Goal: Task Accomplishment & Management: Manage account settings

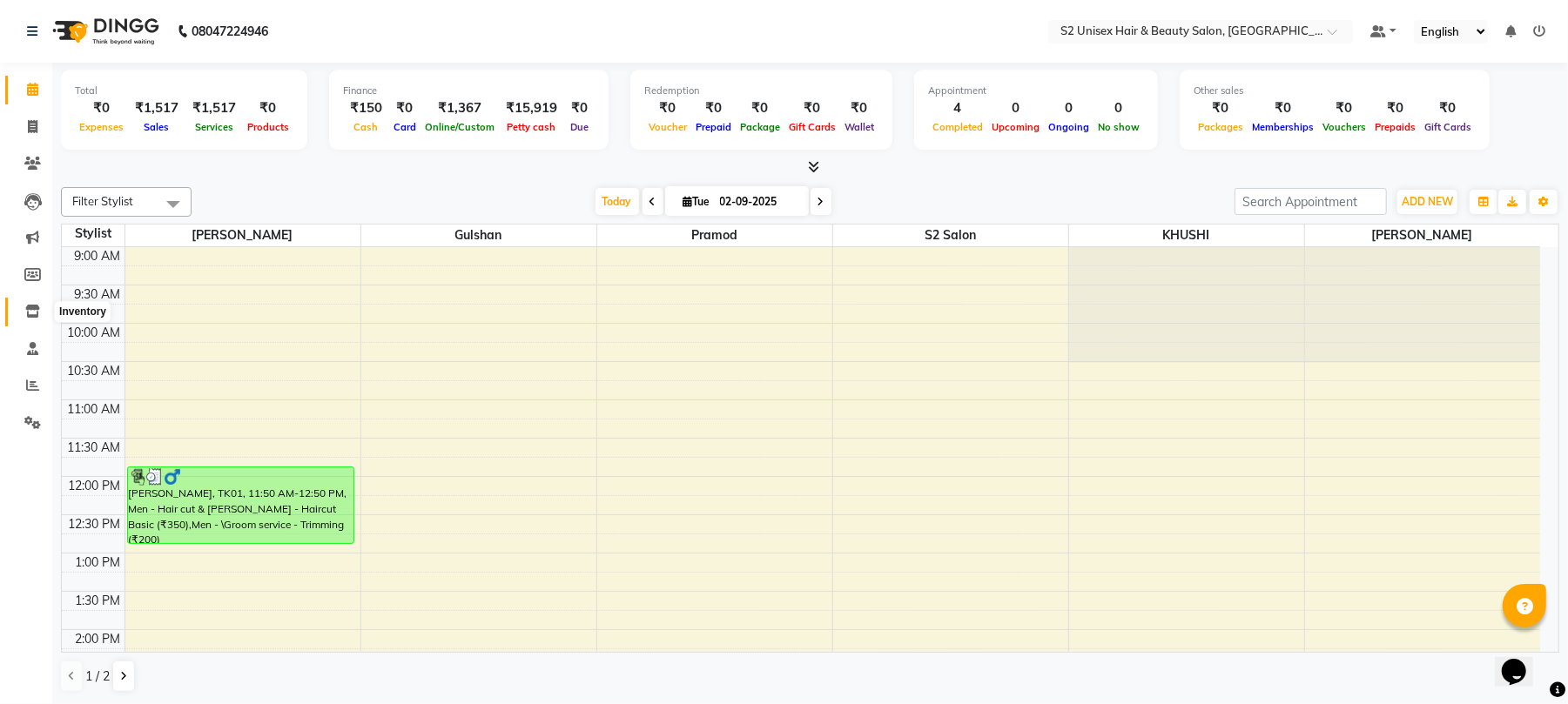
click at [31, 311] on icon at bounding box center [33, 312] width 15 height 13
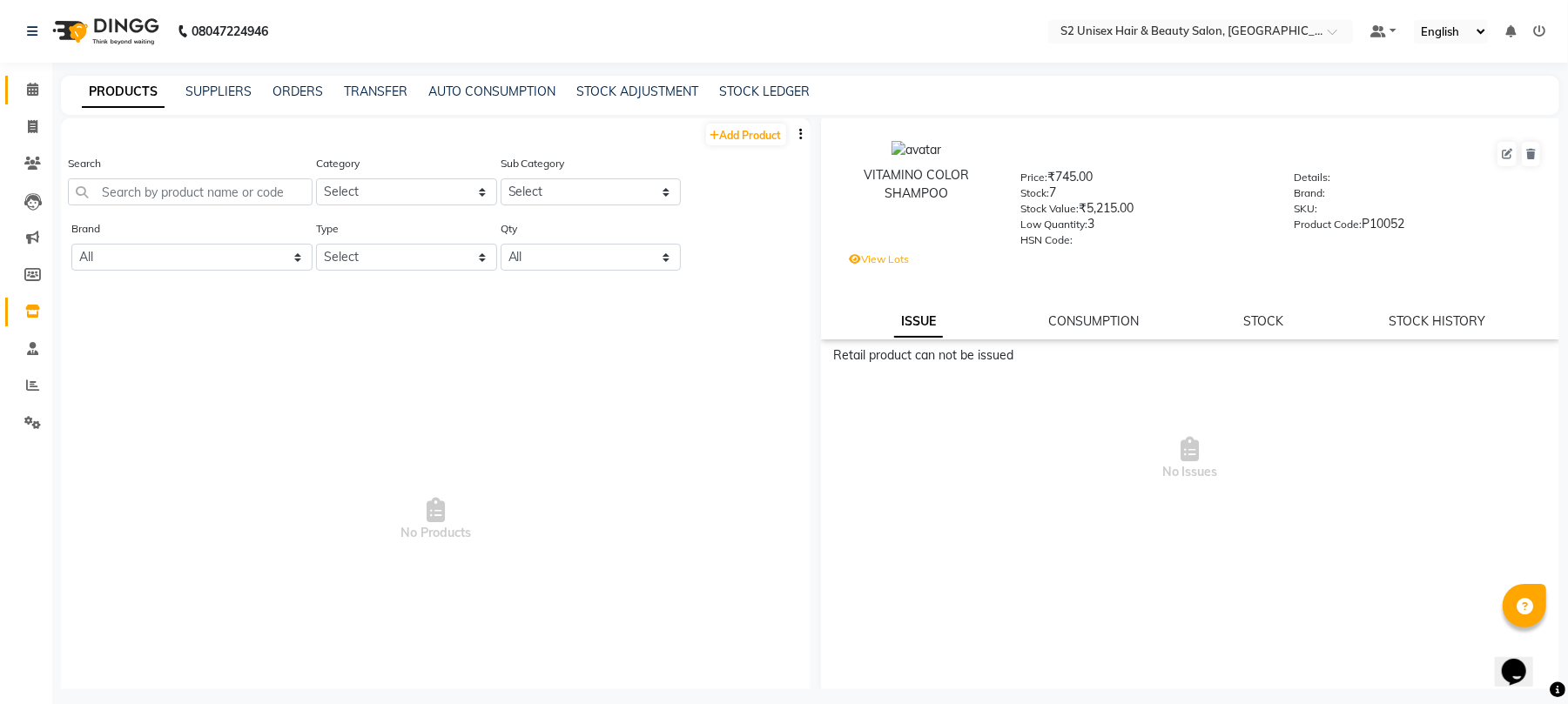
scroll to position [5, 0]
click at [28, 423] on icon at bounding box center [32, 423] width 16 height 13
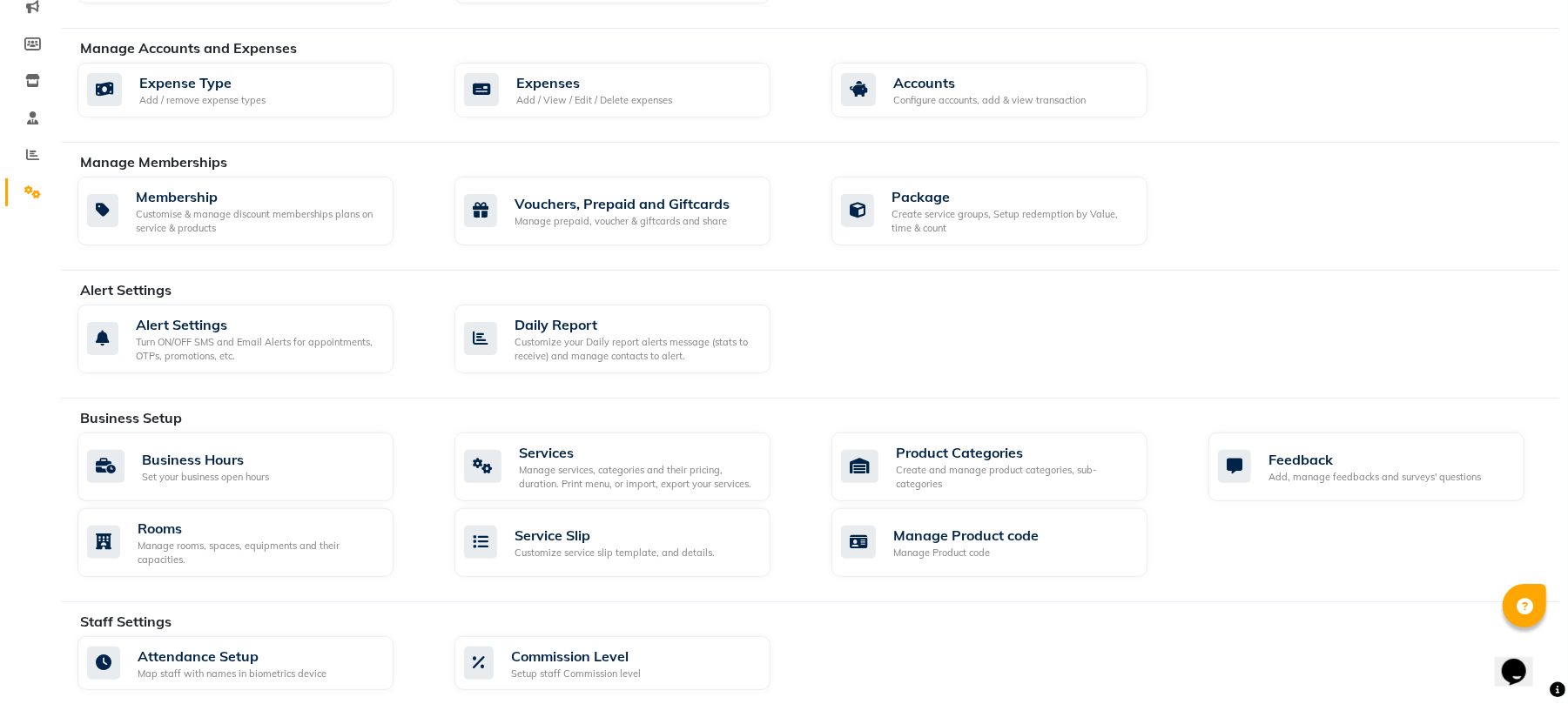
scroll to position [231, 0]
click at [576, 474] on div "Manage services, categories and their pricing, duration. Print menu, or import,…" at bounding box center [638, 476] width 238 height 29
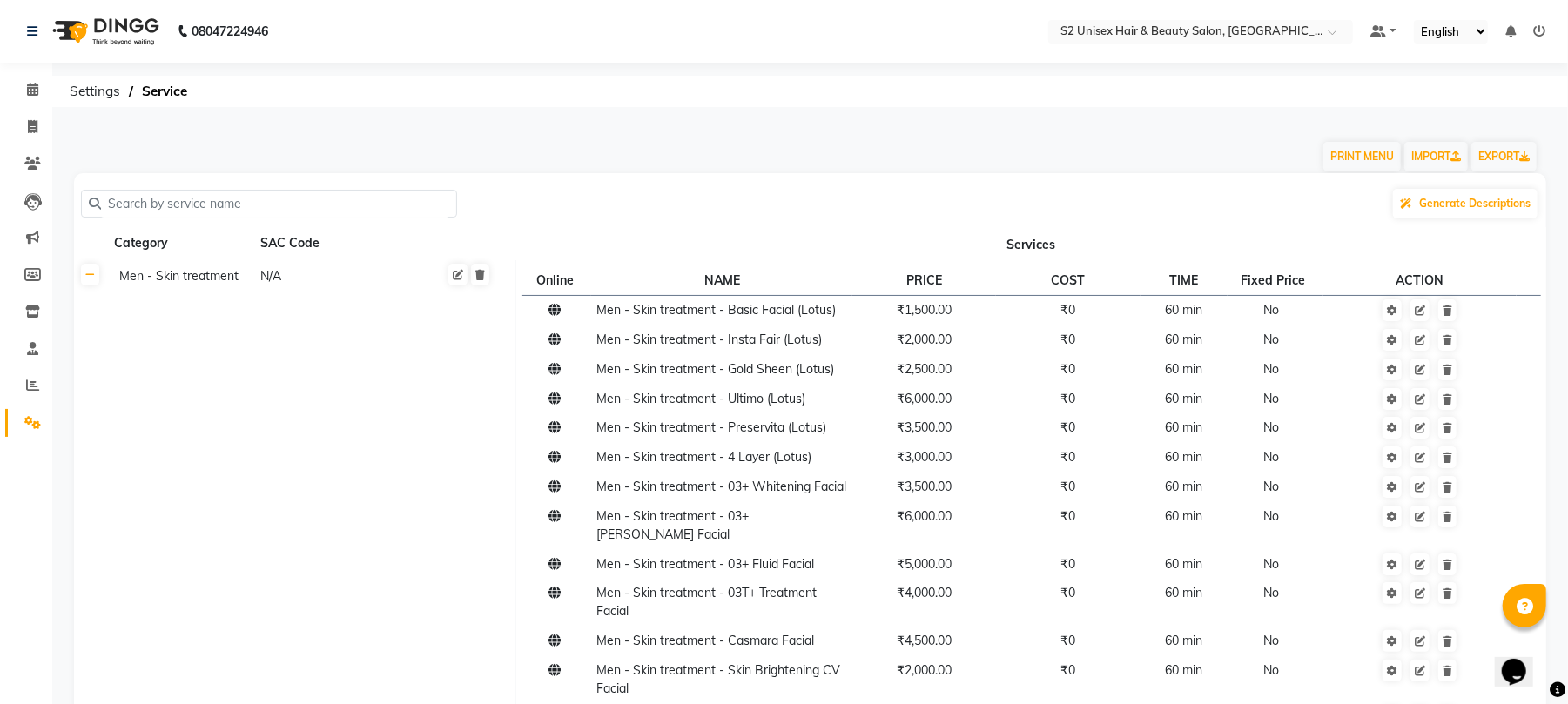
click at [220, 199] on input "text" at bounding box center [275, 204] width 349 height 27
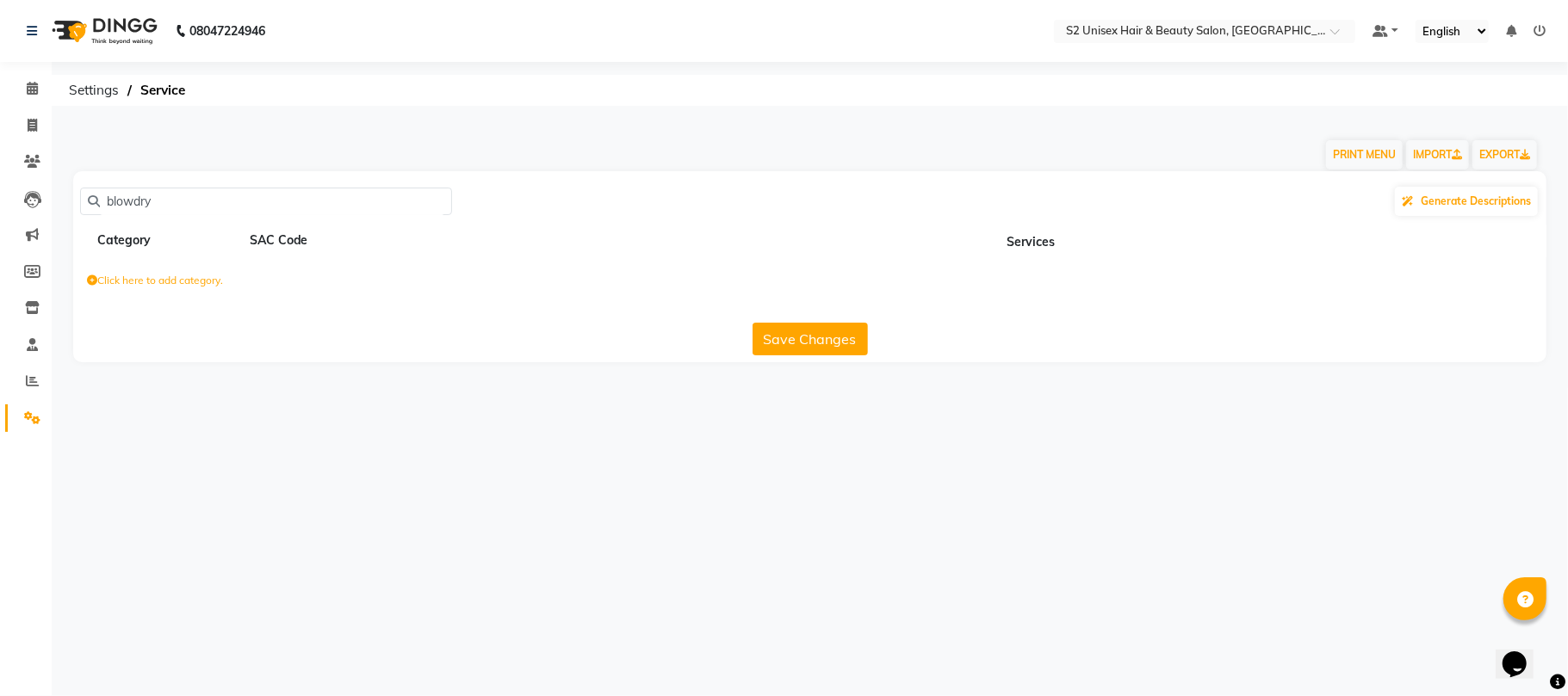
click at [100, 202] on input "blowdry" at bounding box center [272, 202] width 345 height 26
click at [248, 208] on input "[DEMOGRAPHIC_DATA] blowdry" at bounding box center [272, 202] width 345 height 26
type input "f"
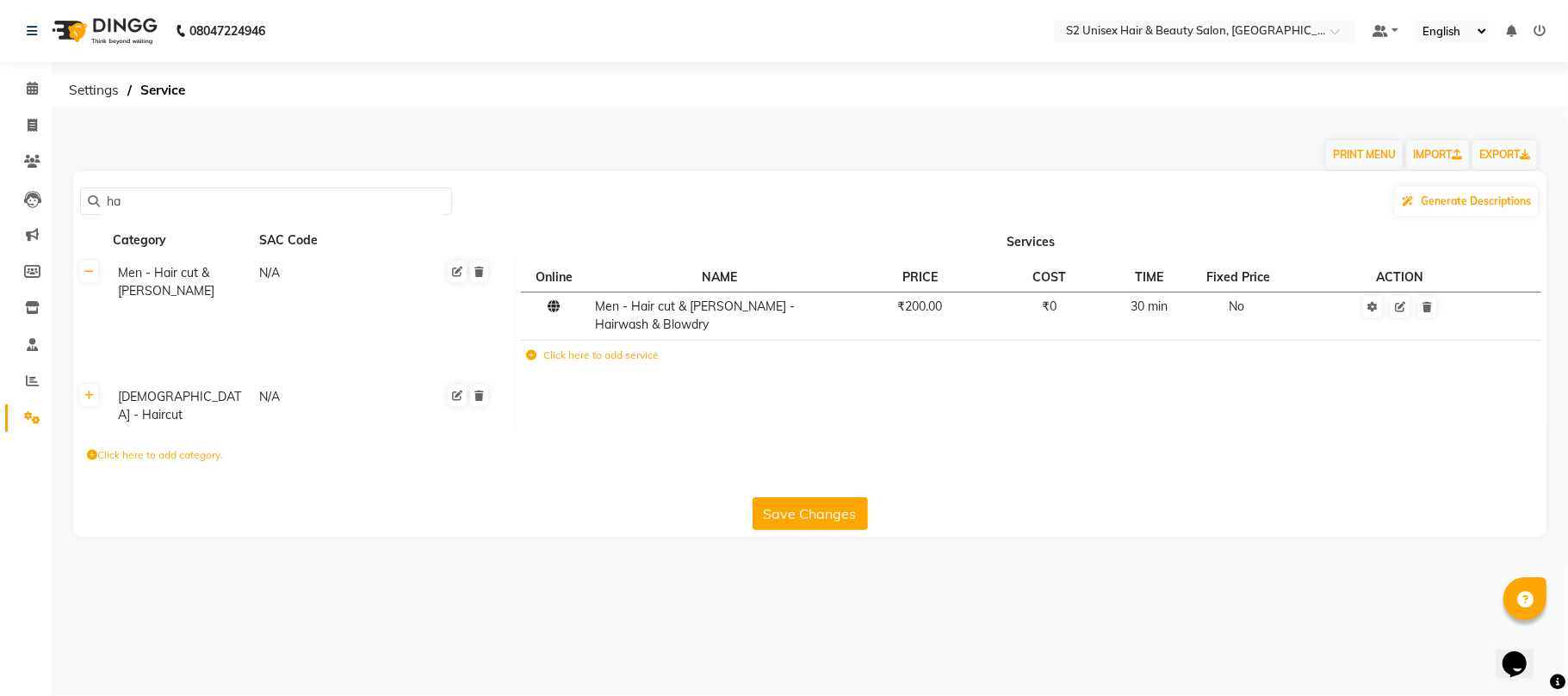
type input "h"
click at [198, 208] on input "blo" at bounding box center [272, 202] width 345 height 26
type input "b"
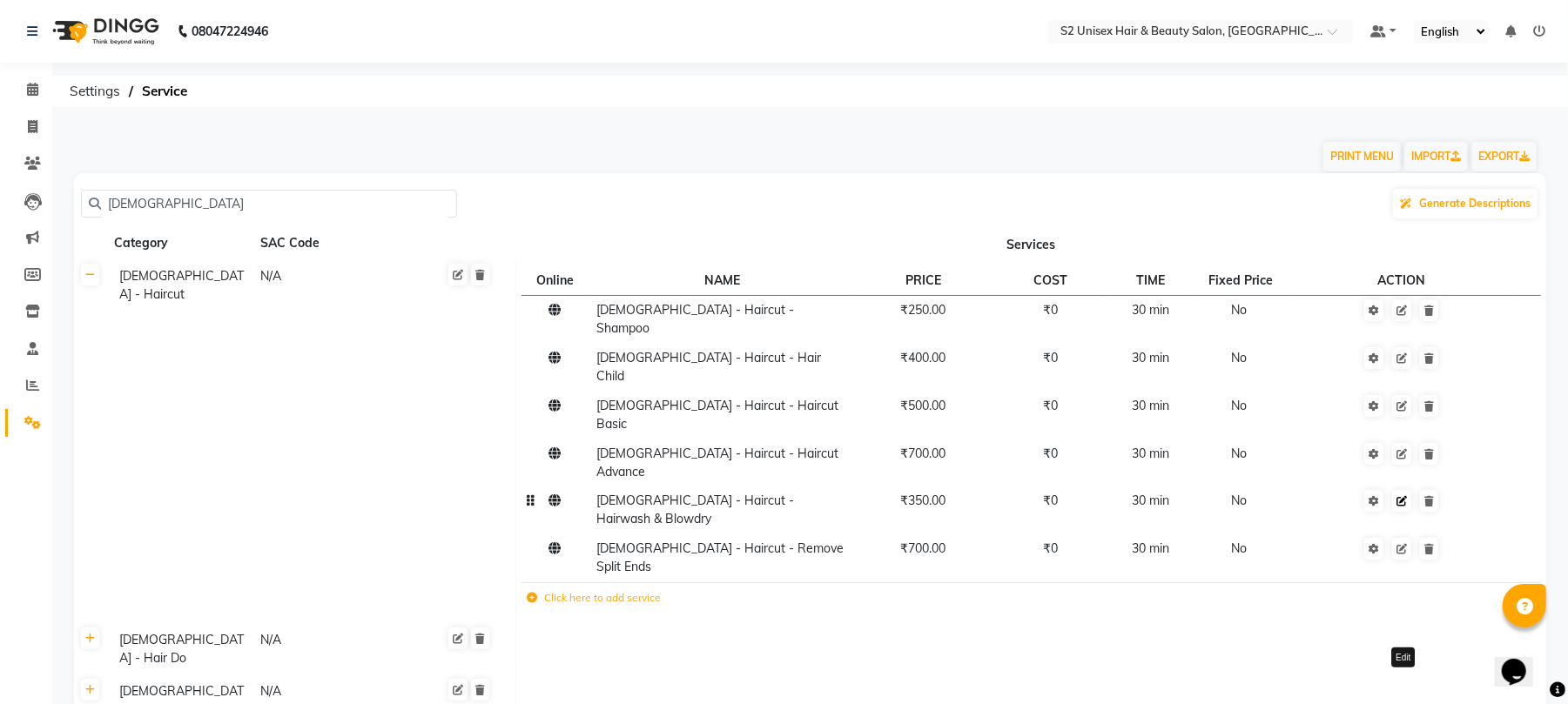
type input "[DEMOGRAPHIC_DATA]"
click at [1401, 496] on icon at bounding box center [1401, 501] width 10 height 10
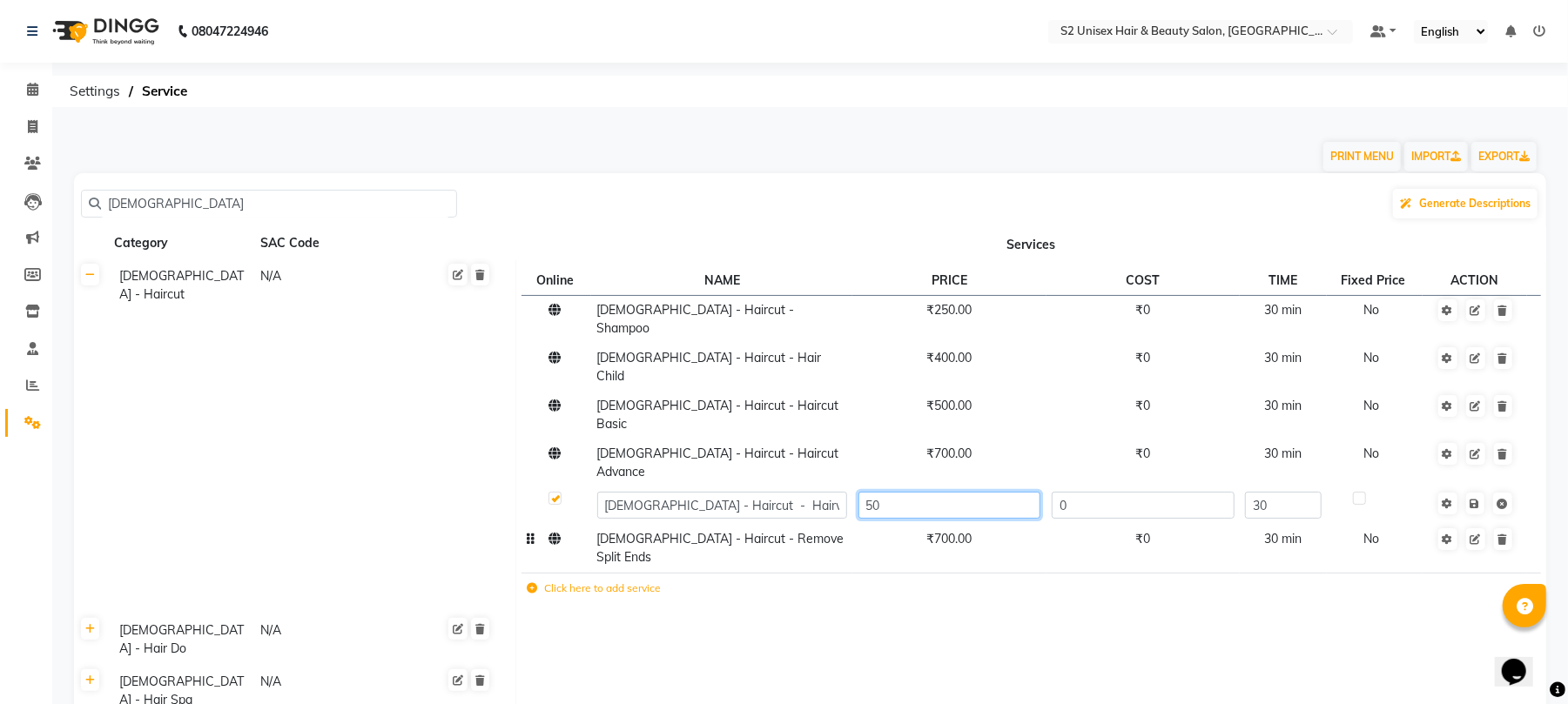
type input "500"
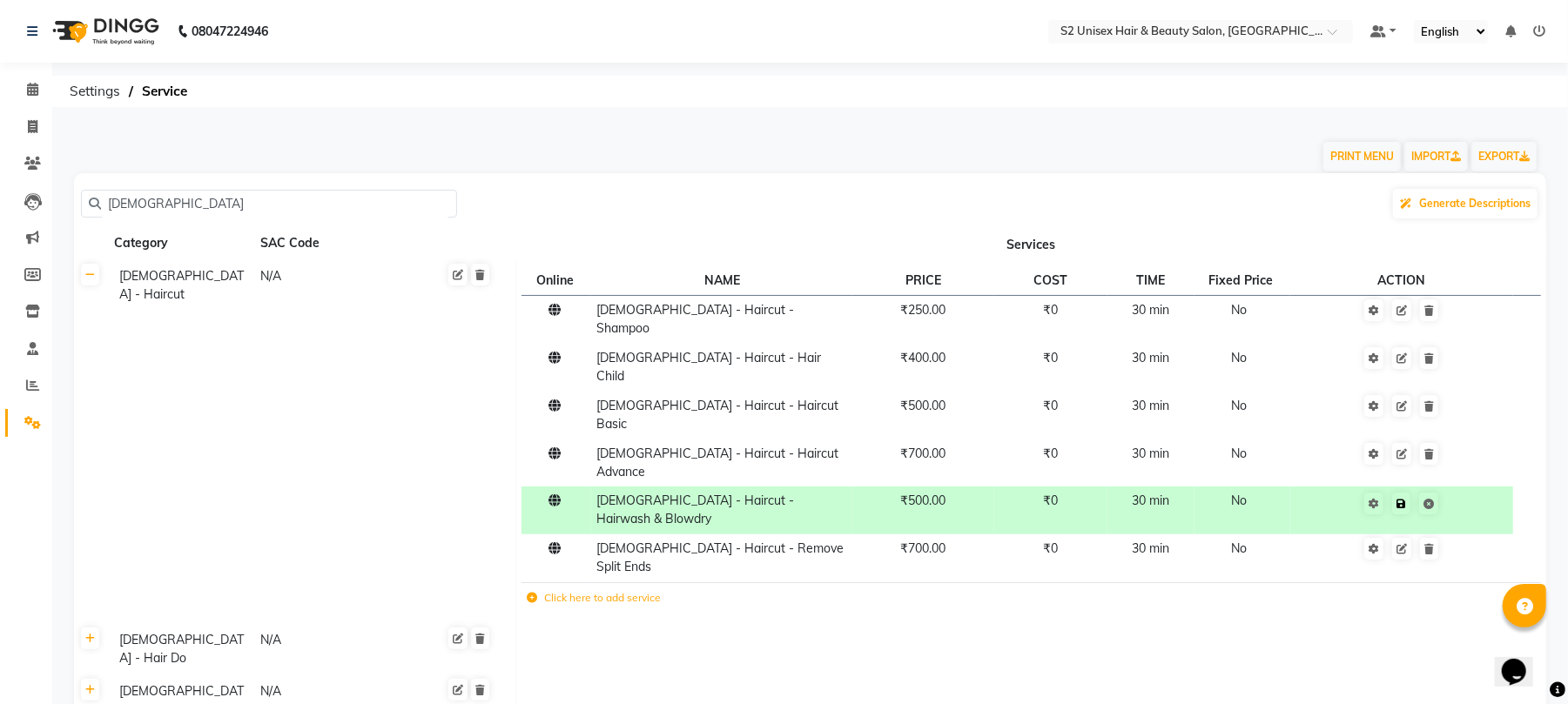
click at [1477, 487] on td "Save" at bounding box center [1402, 511] width 223 height 48
click at [570, 591] on label "Click here to add service" at bounding box center [594, 598] width 134 height 15
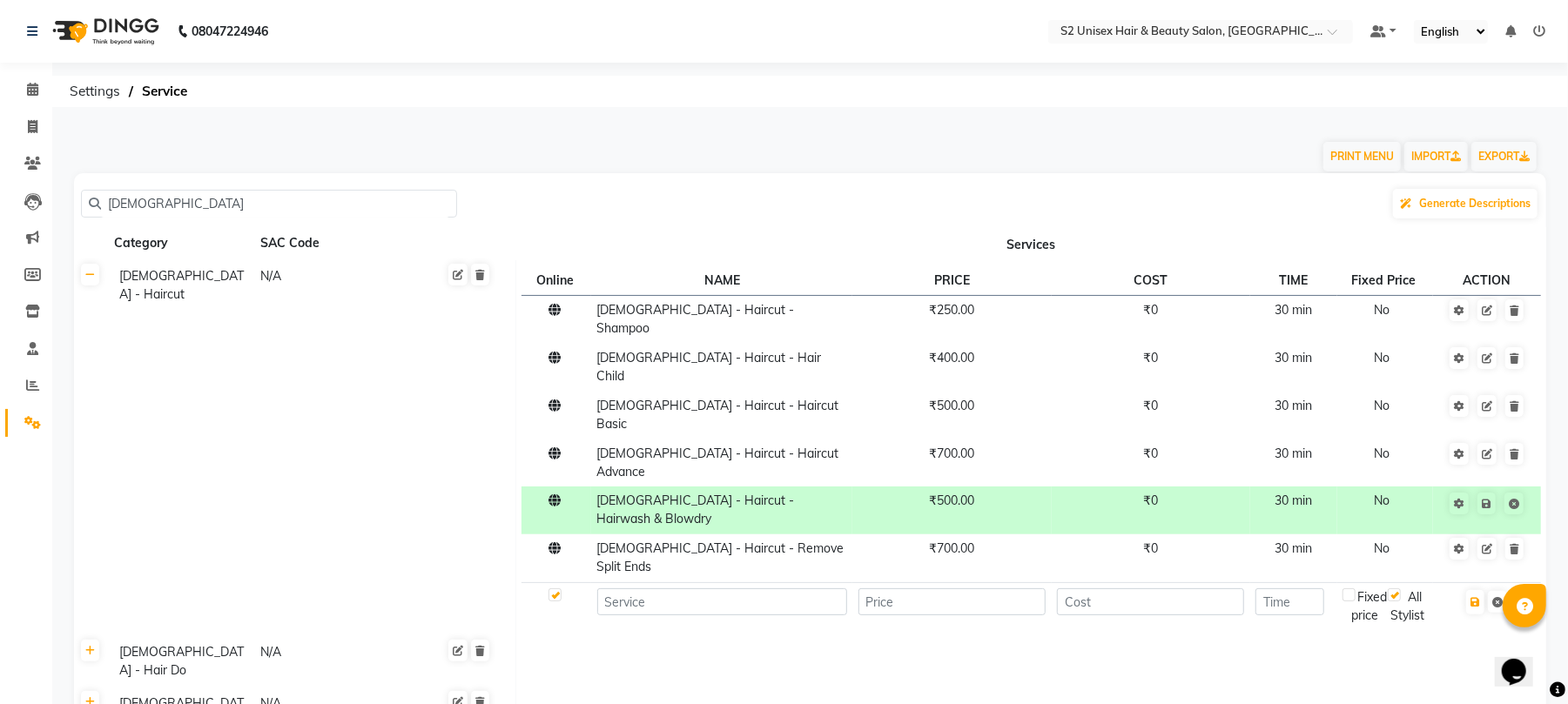
click at [726, 583] on td at bounding box center [722, 607] width 261 height 48
click at [927, 589] on input "number" at bounding box center [952, 602] width 188 height 27
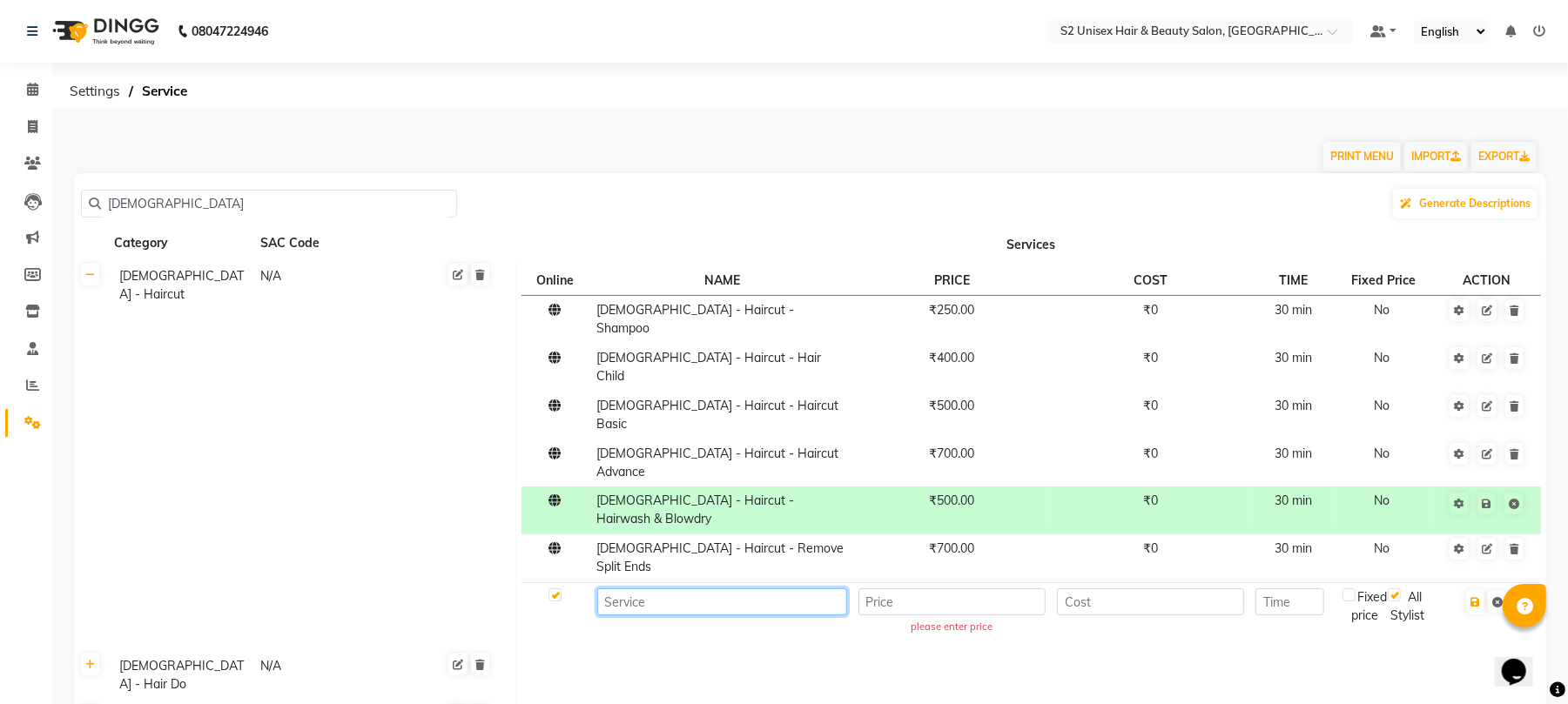
click at [736, 589] on input at bounding box center [722, 602] width 250 height 27
click at [600, 589] on input "hairwash" at bounding box center [722, 602] width 250 height 27
click at [607, 589] on input "[DEMOGRAPHIC_DATA]- hairwash" at bounding box center [722, 602] width 250 height 27
click at [621, 589] on input "[DEMOGRAPHIC_DATA]- hairwash" at bounding box center [722, 602] width 250 height 27
click at [662, 589] on input "[DEMOGRAPHIC_DATA]- hairwash" at bounding box center [722, 602] width 250 height 27
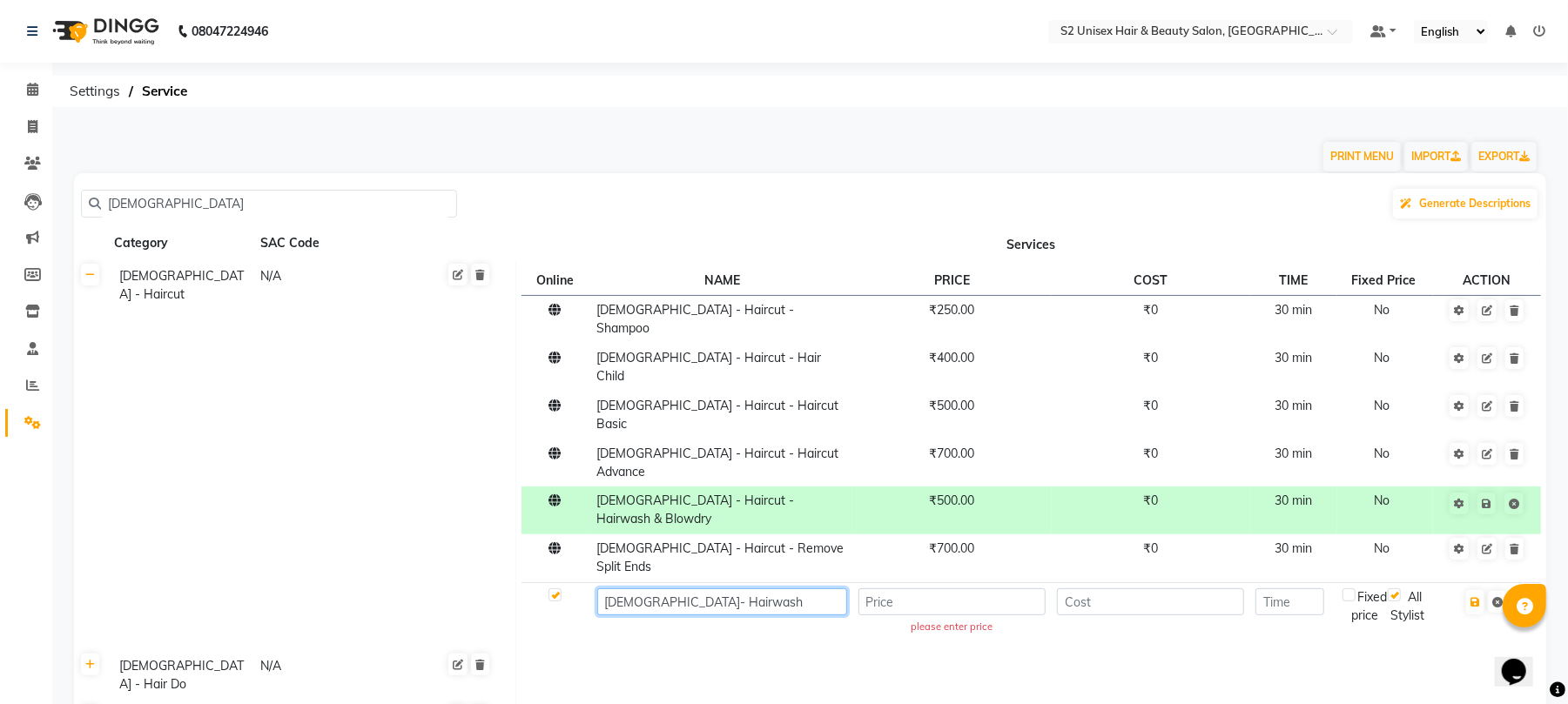
click at [771, 589] on input "[DEMOGRAPHIC_DATA]- Hairwash" at bounding box center [722, 602] width 250 height 27
type input "[DEMOGRAPHIC_DATA]- Hairwash- NORMAL"
click at [969, 620] on div "please enter price" at bounding box center [952, 628] width 180 height 15
click at [976, 589] on input "number" at bounding box center [952, 602] width 188 height 27
click at [909, 589] on input "number" at bounding box center [952, 602] width 188 height 27
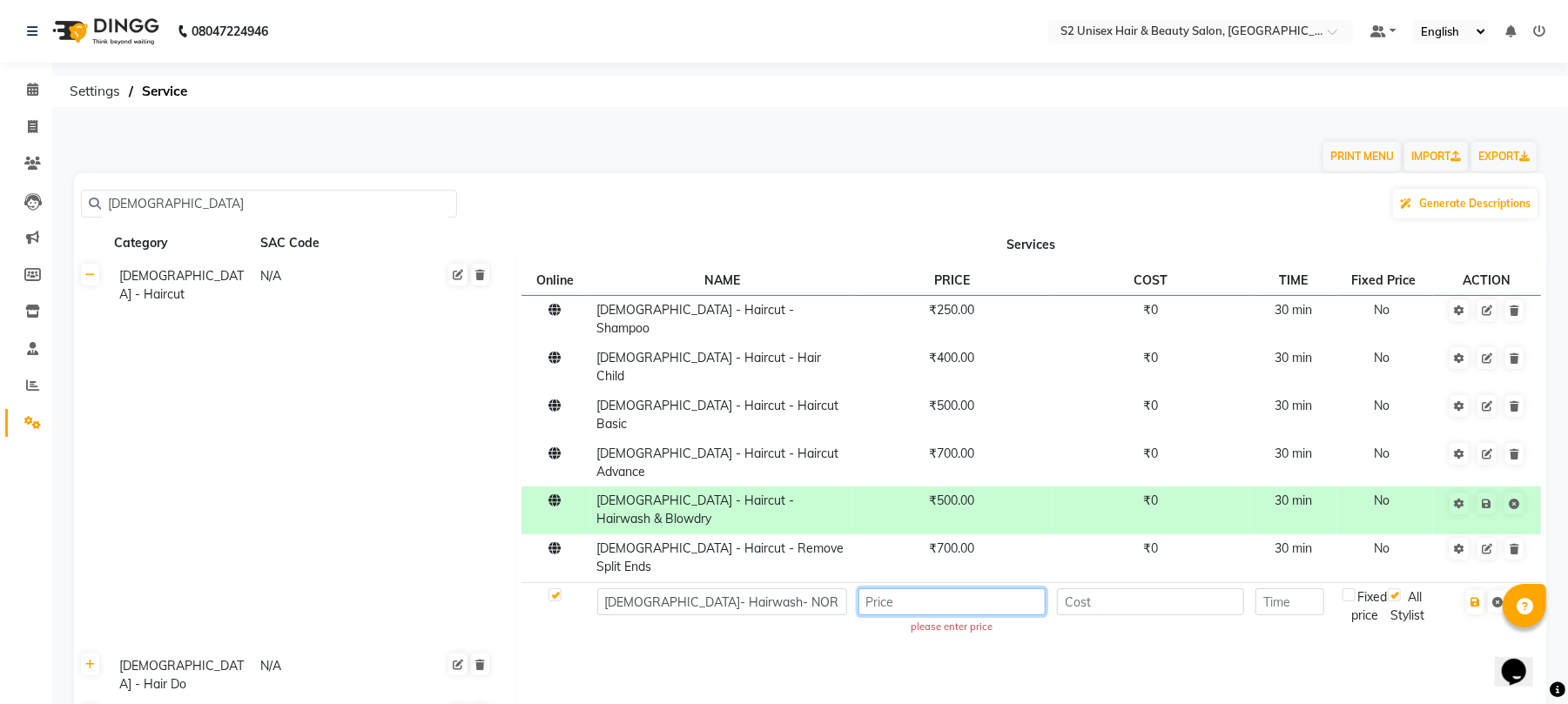
click at [919, 589] on input "number" at bounding box center [952, 602] width 188 height 27
type input "3"
type input "400"
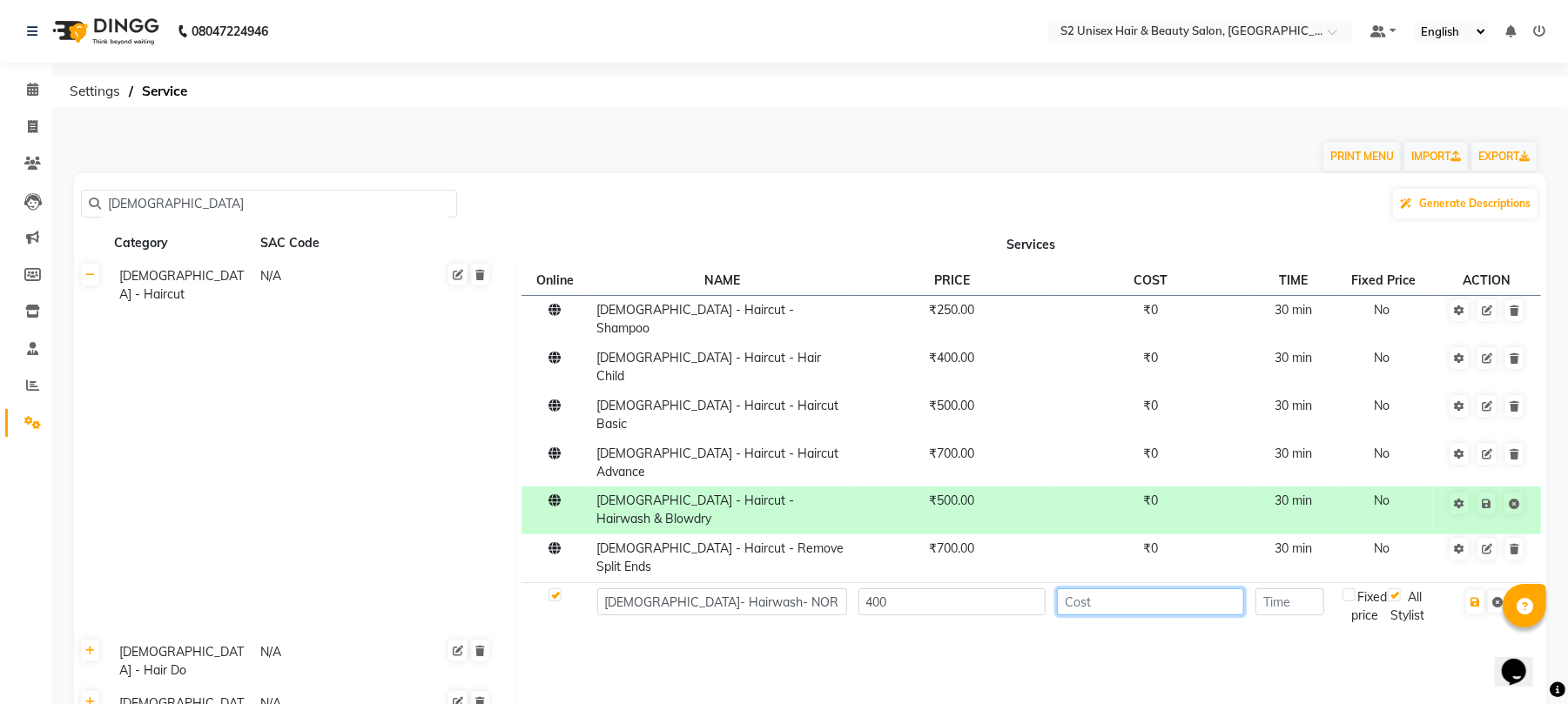
click at [1121, 589] on input "number" at bounding box center [1151, 602] width 188 height 27
type input "400"
click at [1318, 583] on td at bounding box center [1294, 607] width 87 height 48
click at [1314, 589] on input "number" at bounding box center [1290, 602] width 69 height 27
type input "30"
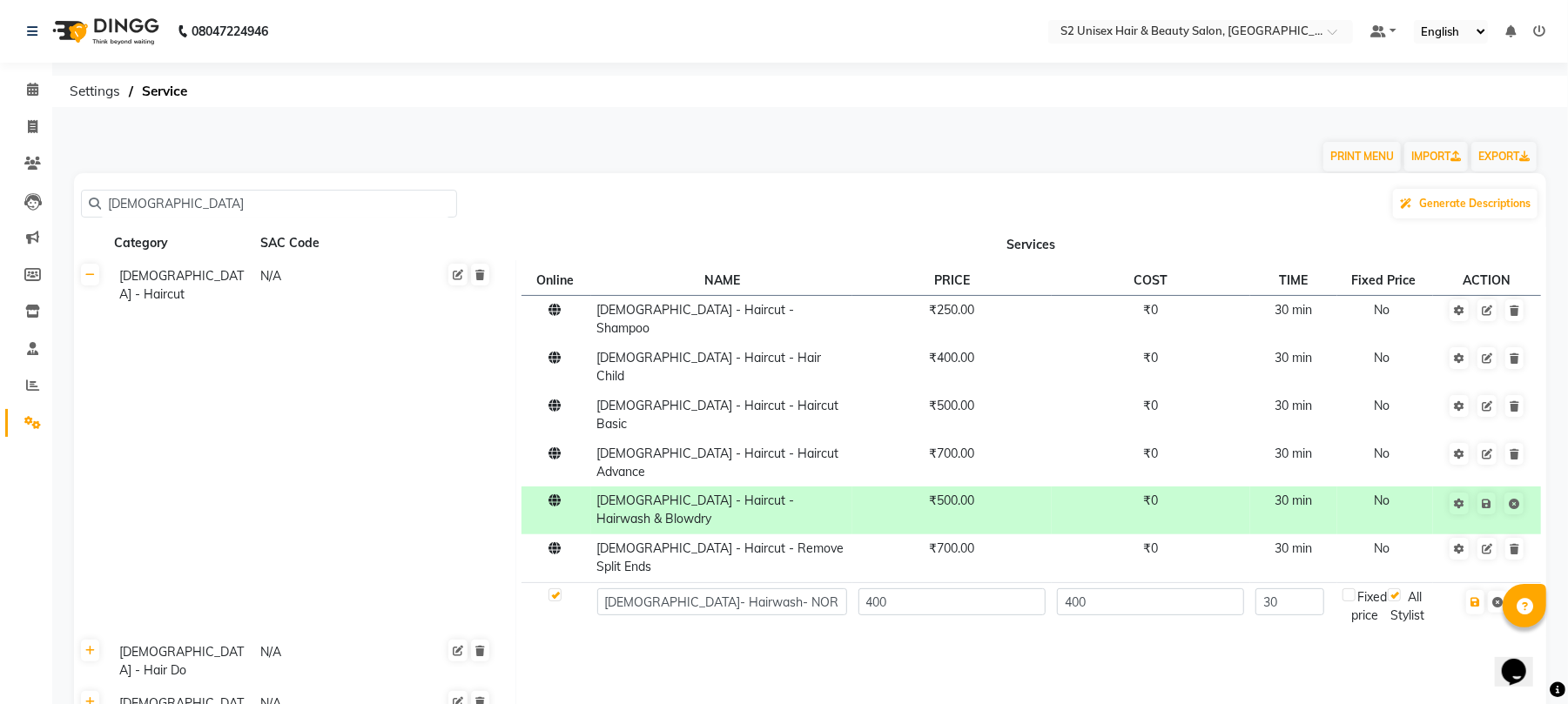
click at [1360, 589] on div "Fixed price" at bounding box center [1366, 607] width 46 height 36
click at [1321, 589] on input "30" at bounding box center [1290, 602] width 69 height 27
click at [1356, 636] on td at bounding box center [1031, 662] width 1031 height 51
click at [1366, 589] on div "Fixed price" at bounding box center [1366, 607] width 46 height 36
click at [1363, 589] on div "Fixed price" at bounding box center [1366, 607] width 46 height 36
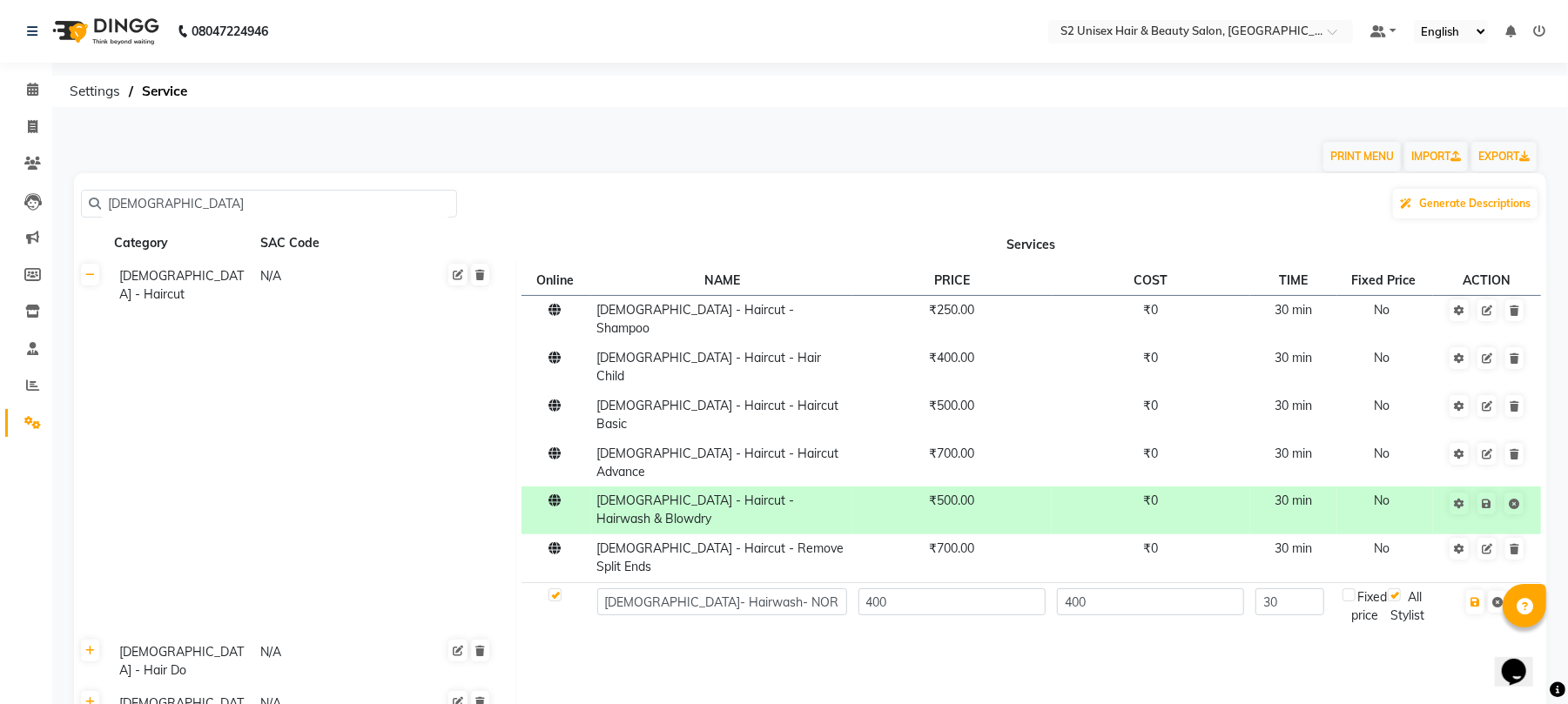
click at [1363, 589] on div "Fixed price" at bounding box center [1366, 607] width 46 height 36
click at [1499, 597] on icon at bounding box center [1498, 602] width 10 height 10
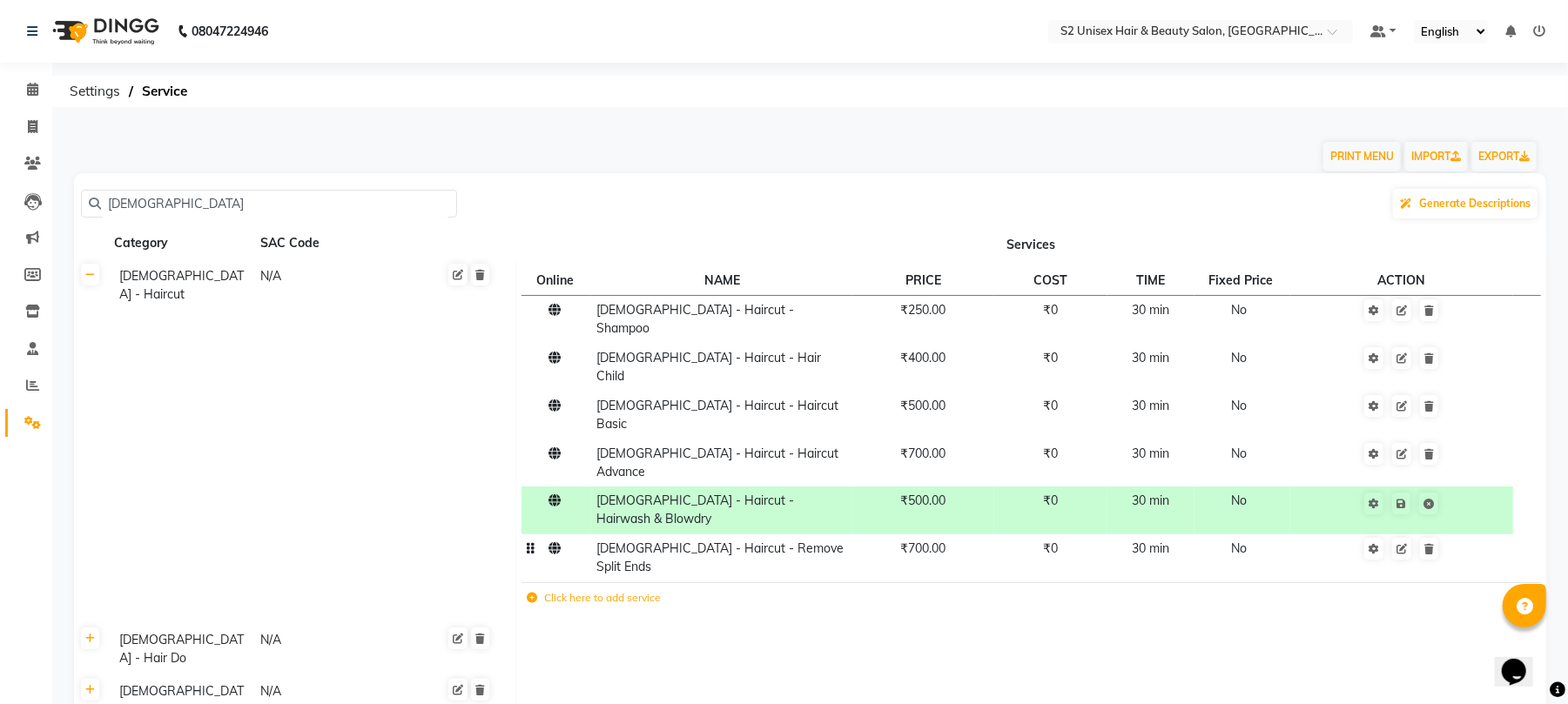
scroll to position [116, 0]
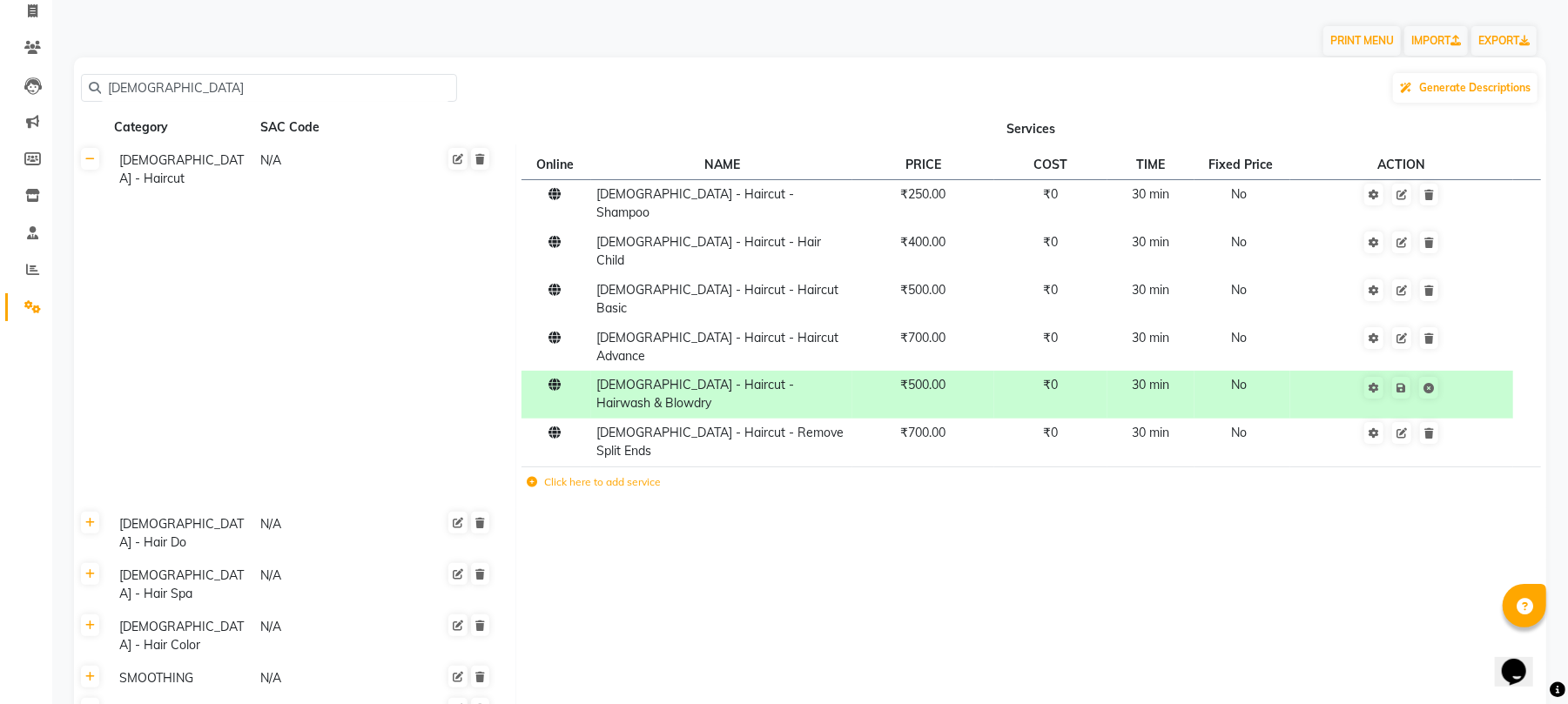
click at [616, 474] on label "Click here to add service" at bounding box center [594, 482] width 134 height 15
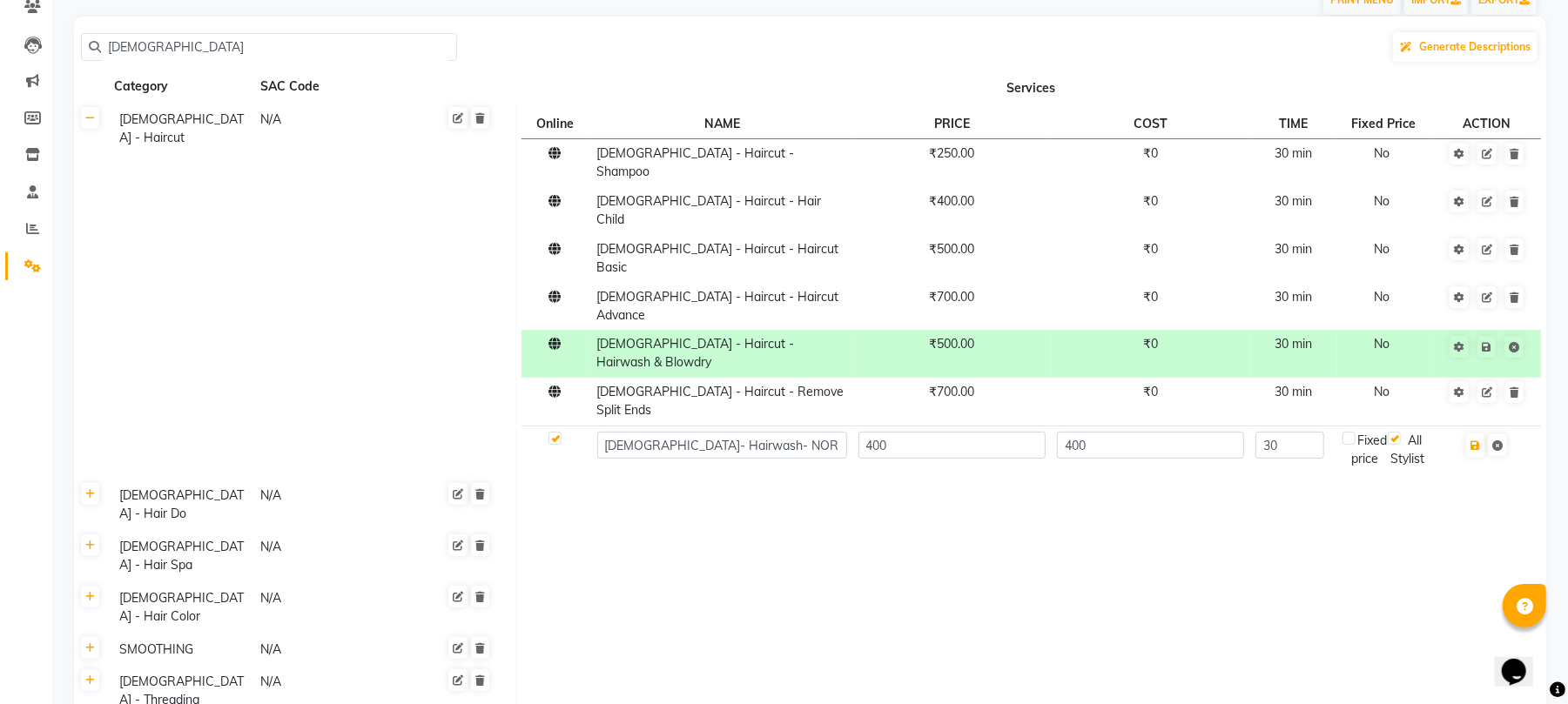
scroll to position [207, 0]
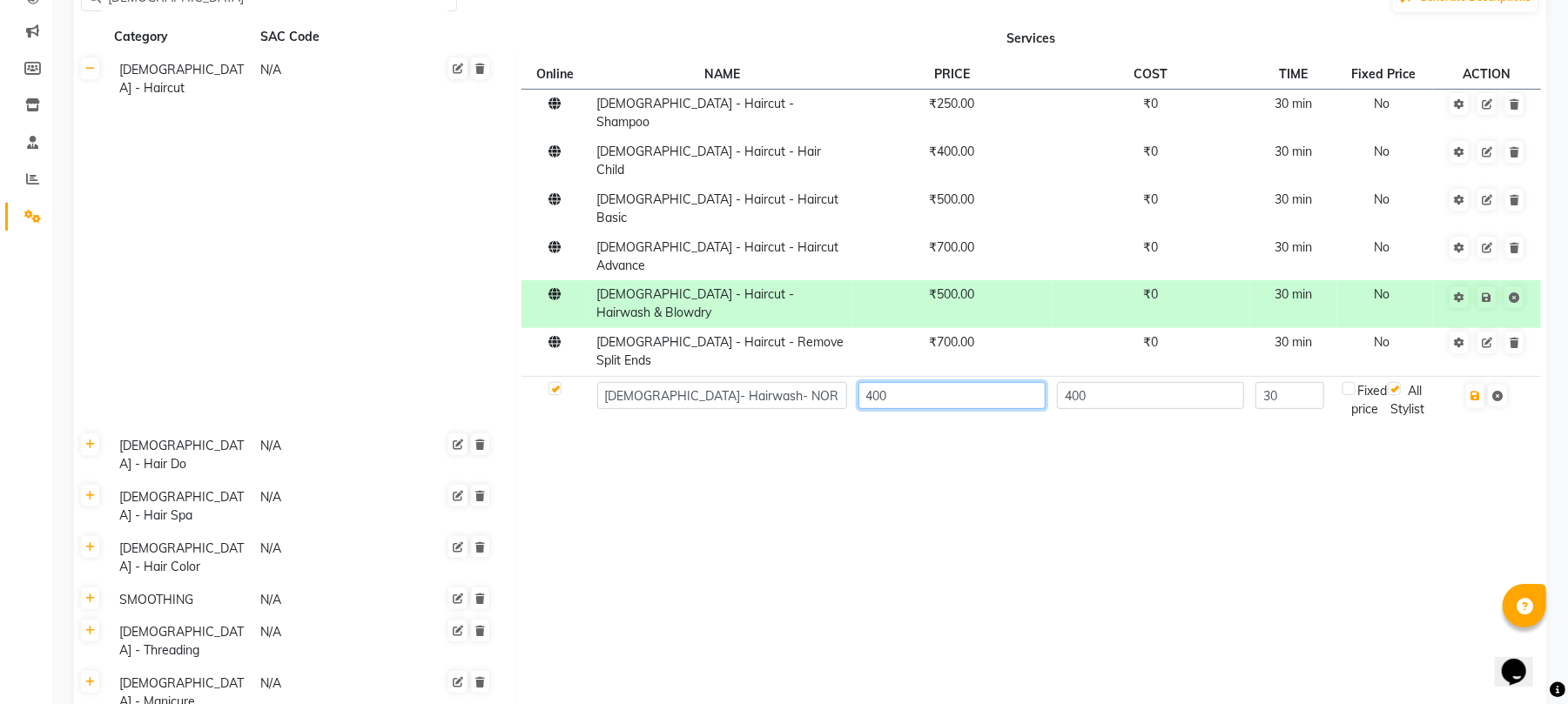
click at [881, 382] on input "400" at bounding box center [952, 395] width 188 height 27
type input "350"
click at [1113, 382] on input "400" at bounding box center [1151, 395] width 188 height 27
click at [1080, 382] on input "400" at bounding box center [1151, 395] width 188 height 27
type input "350"
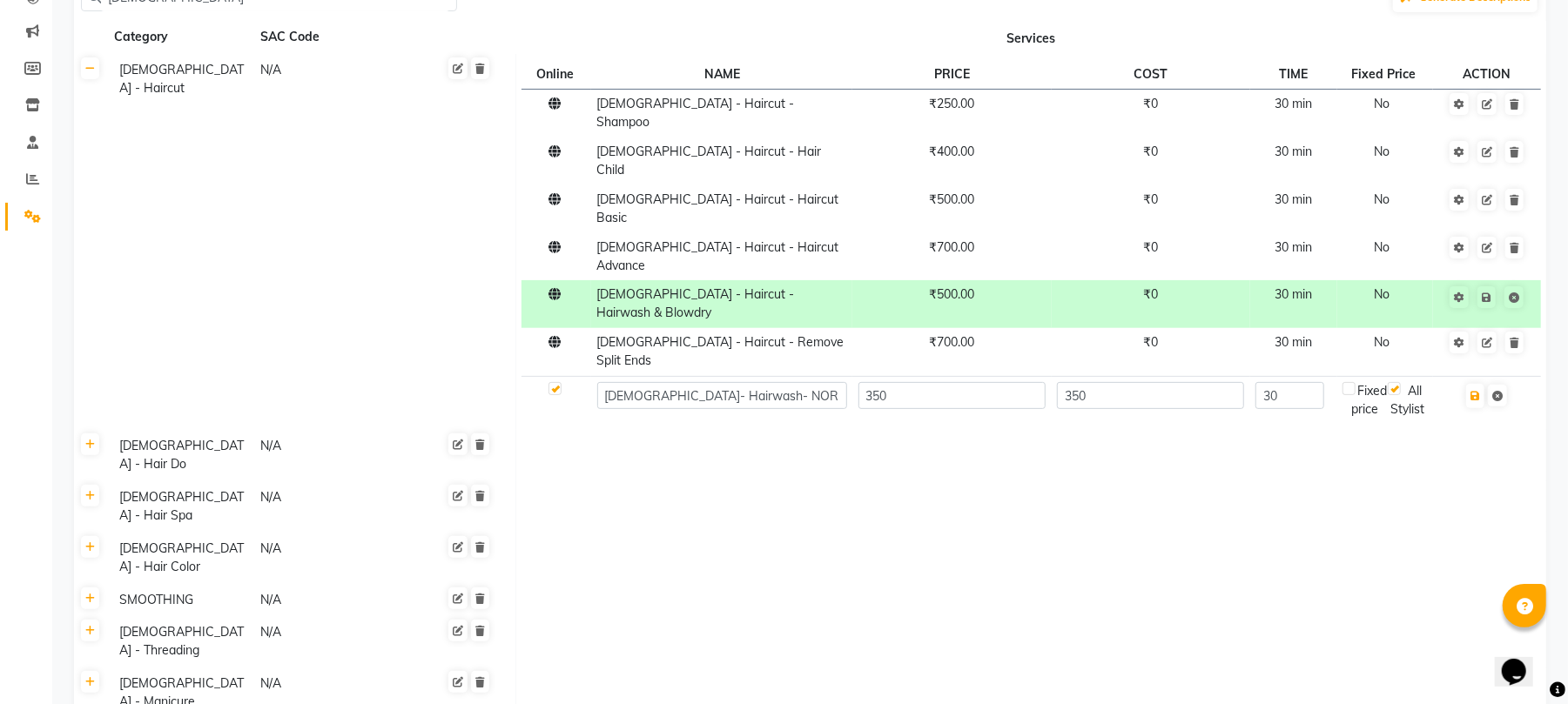
click at [1140, 431] on td at bounding box center [1031, 456] width 1031 height 51
click at [1314, 382] on input "30" at bounding box center [1290, 395] width 69 height 27
click at [1404, 382] on div "All Stylist" at bounding box center [1408, 400] width 40 height 36
click at [559, 382] on div at bounding box center [554, 391] width 11 height 18
click at [1503, 391] on icon at bounding box center [1498, 395] width 10 height 10
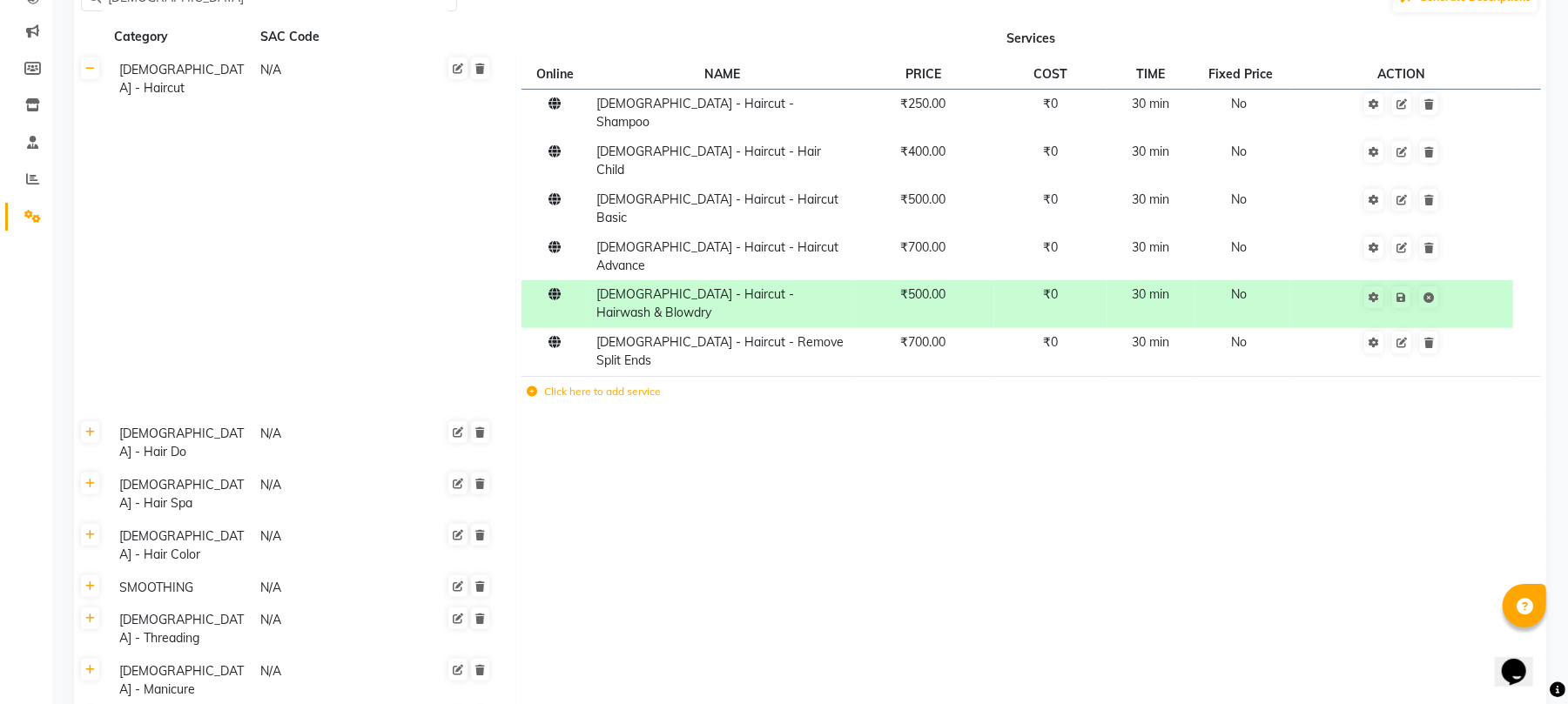
click at [590, 384] on label "Click here to add service" at bounding box center [594, 392] width 134 height 15
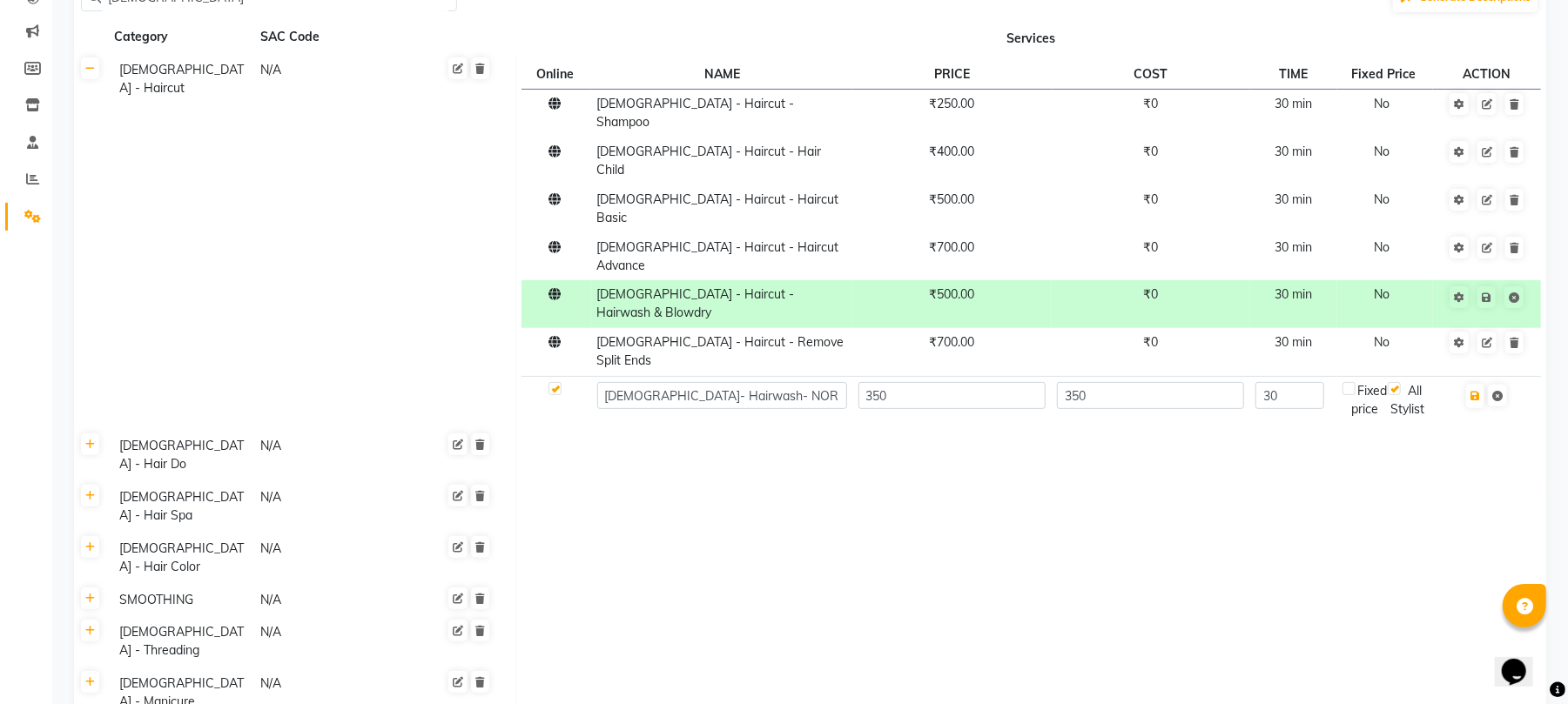
click at [1356, 382] on label at bounding box center [1350, 389] width 13 height 13
click at [1355, 384] on input "checkbox" at bounding box center [1349, 390] width 11 height 11
checkbox input "true"
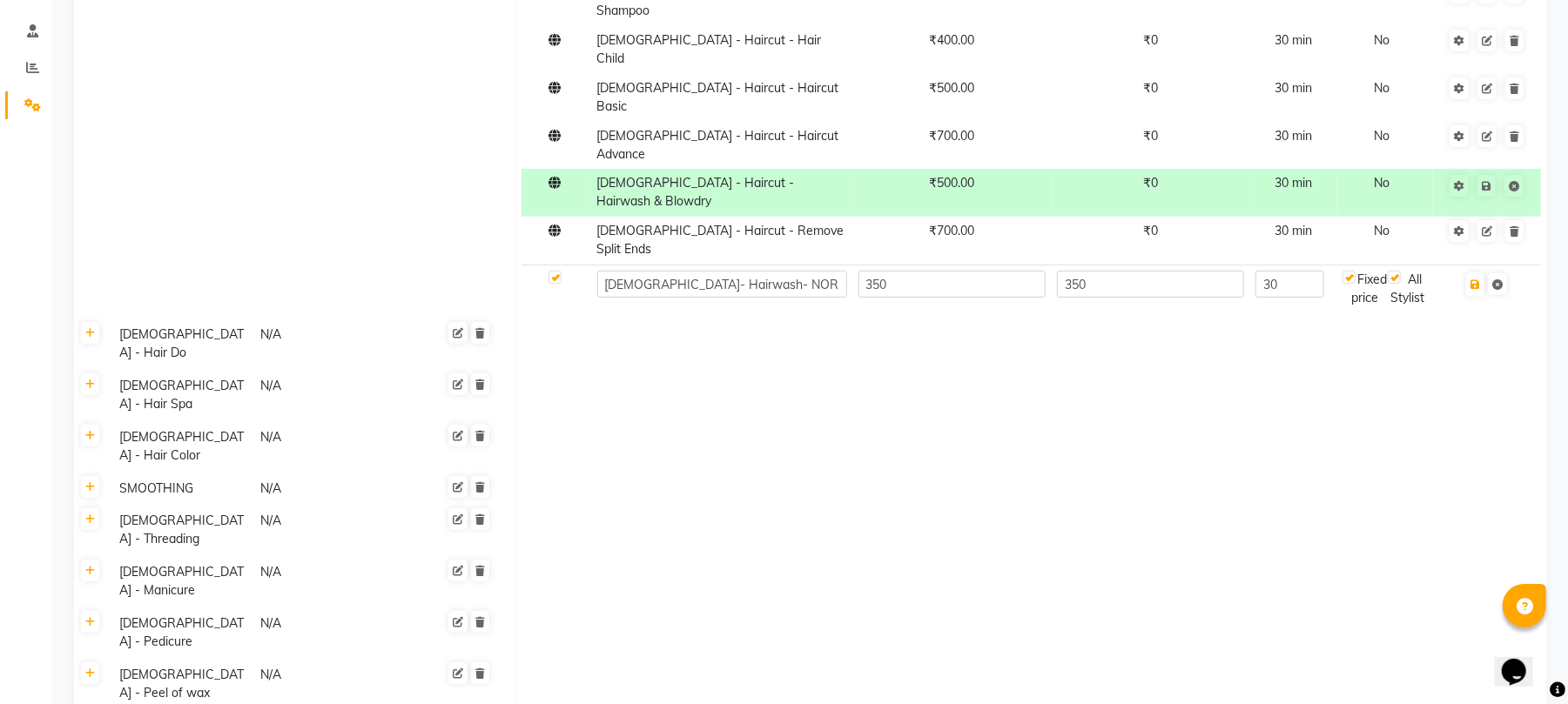
scroll to position [322, 0]
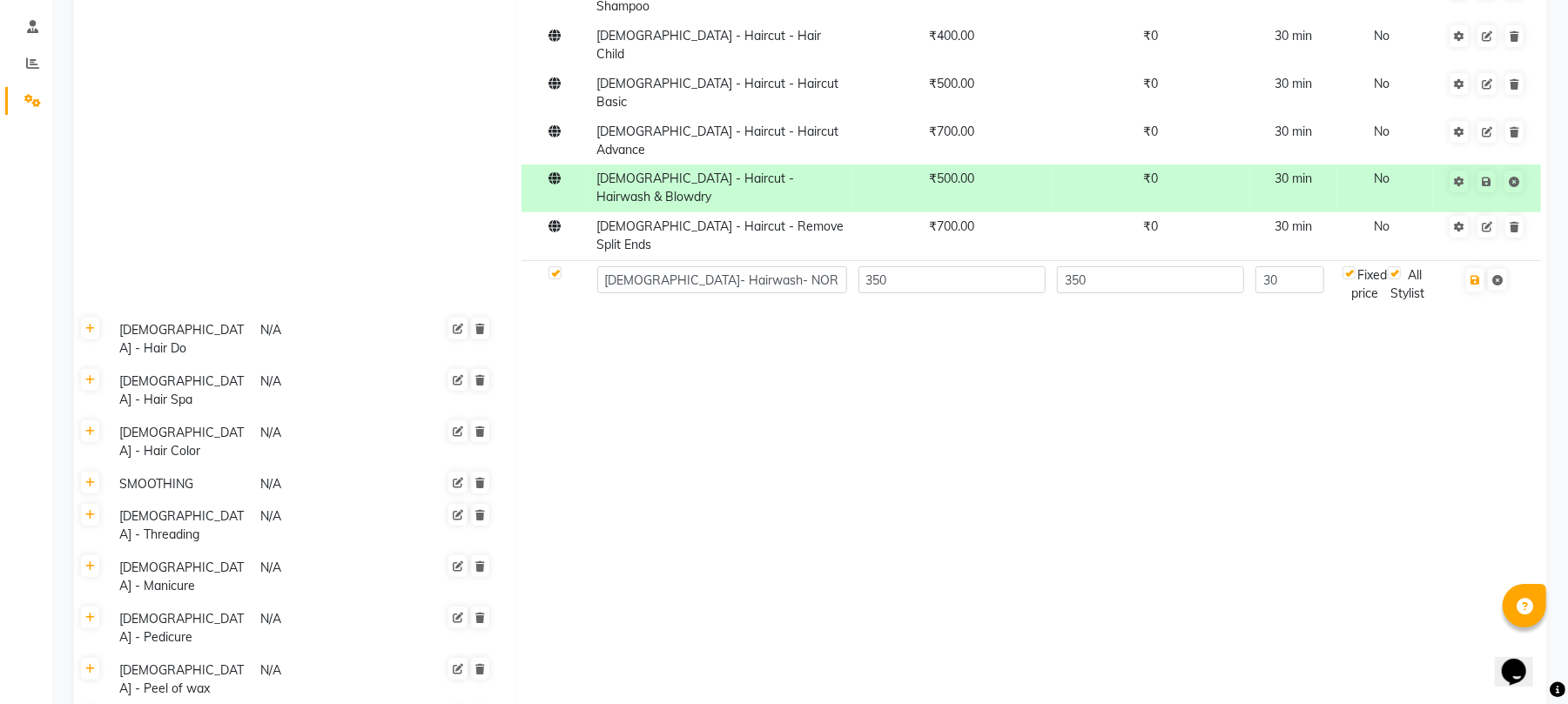
click at [1363, 267] on div "Fixed price" at bounding box center [1366, 285] width 46 height 36
click at [1362, 267] on div "Fixed price" at bounding box center [1366, 285] width 46 height 36
click at [1303, 267] on input "30" at bounding box center [1290, 280] width 69 height 27
click at [1370, 267] on div "Fixed price" at bounding box center [1366, 285] width 46 height 36
click at [1367, 267] on div "Fixed price" at bounding box center [1366, 285] width 46 height 36
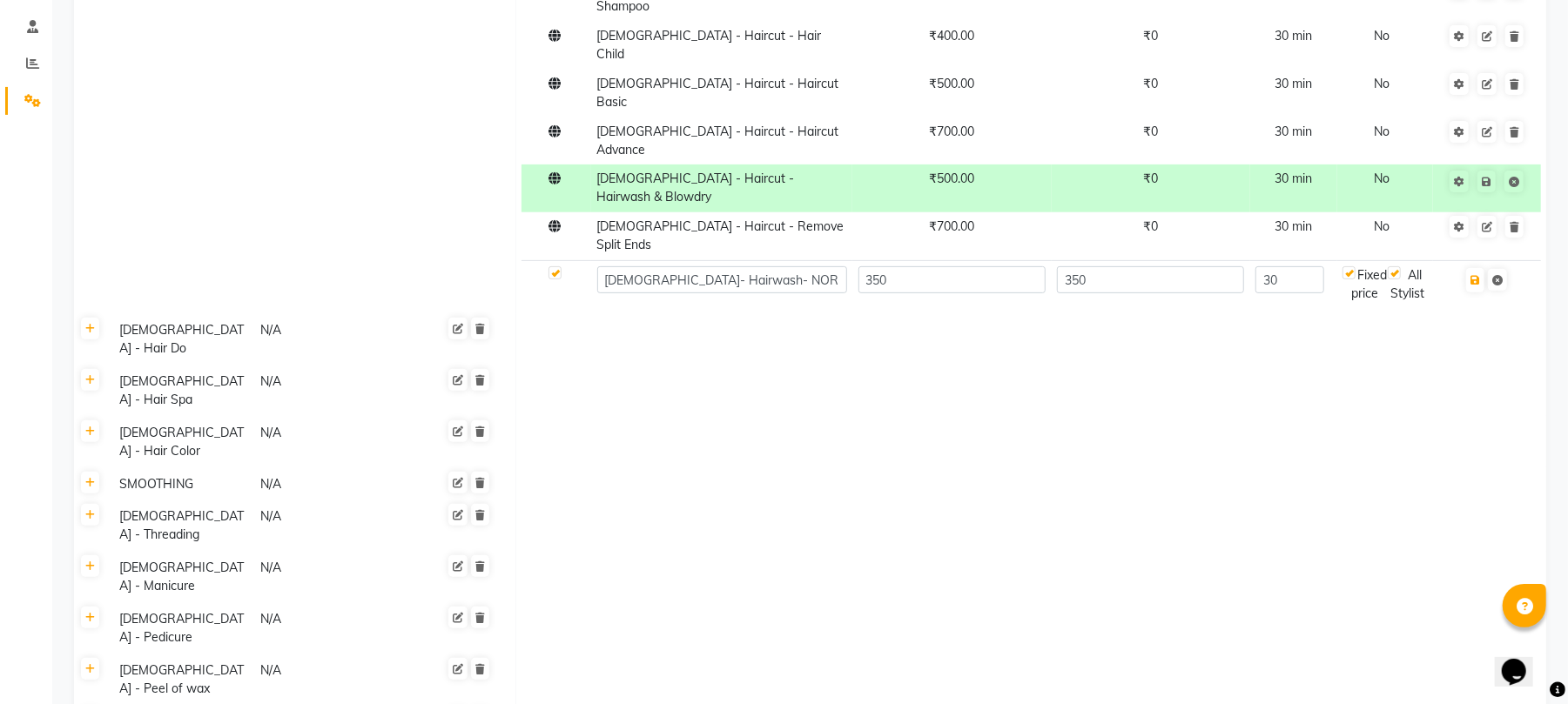
click at [1365, 267] on div "Fixed price" at bounding box center [1366, 285] width 46 height 36
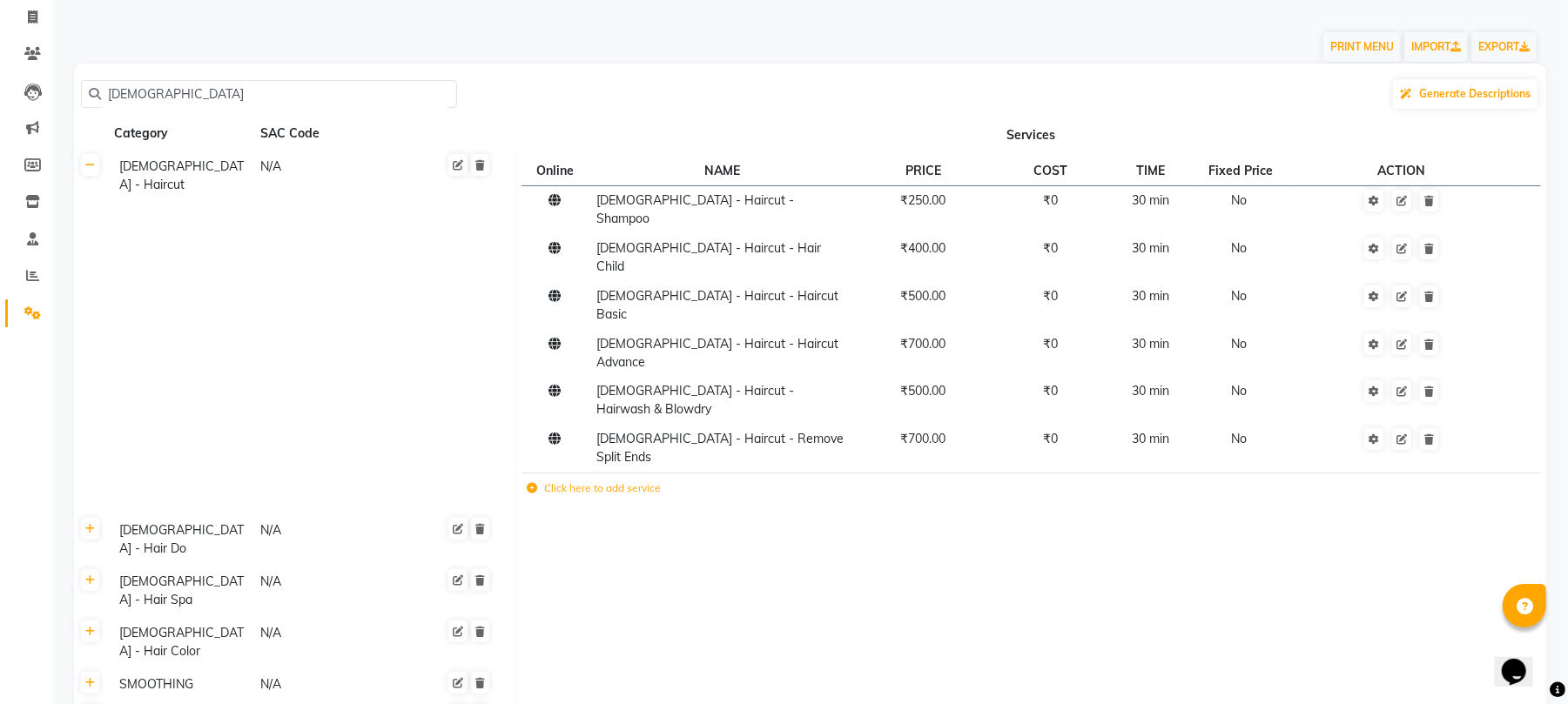
scroll to position [56, 0]
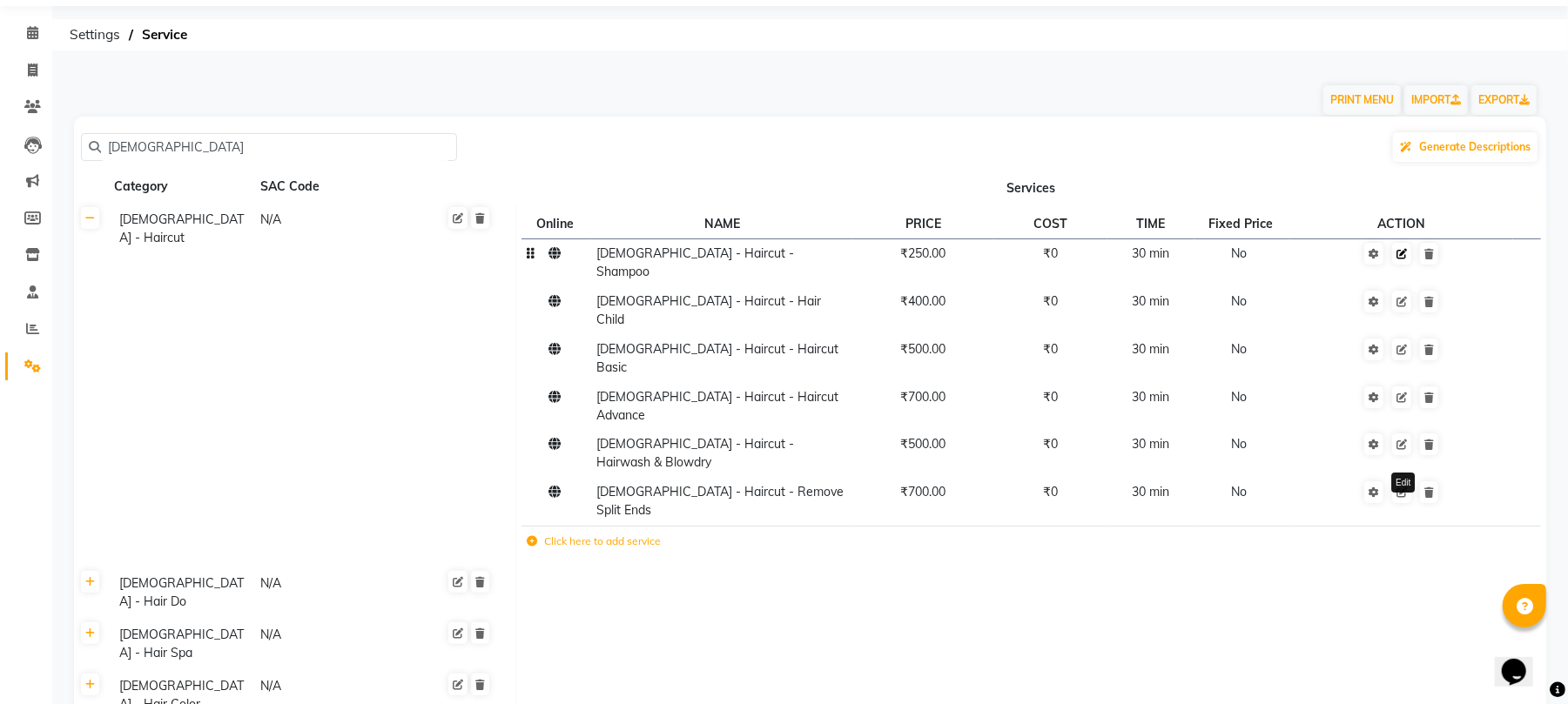
click at [1405, 258] on icon at bounding box center [1401, 253] width 10 height 10
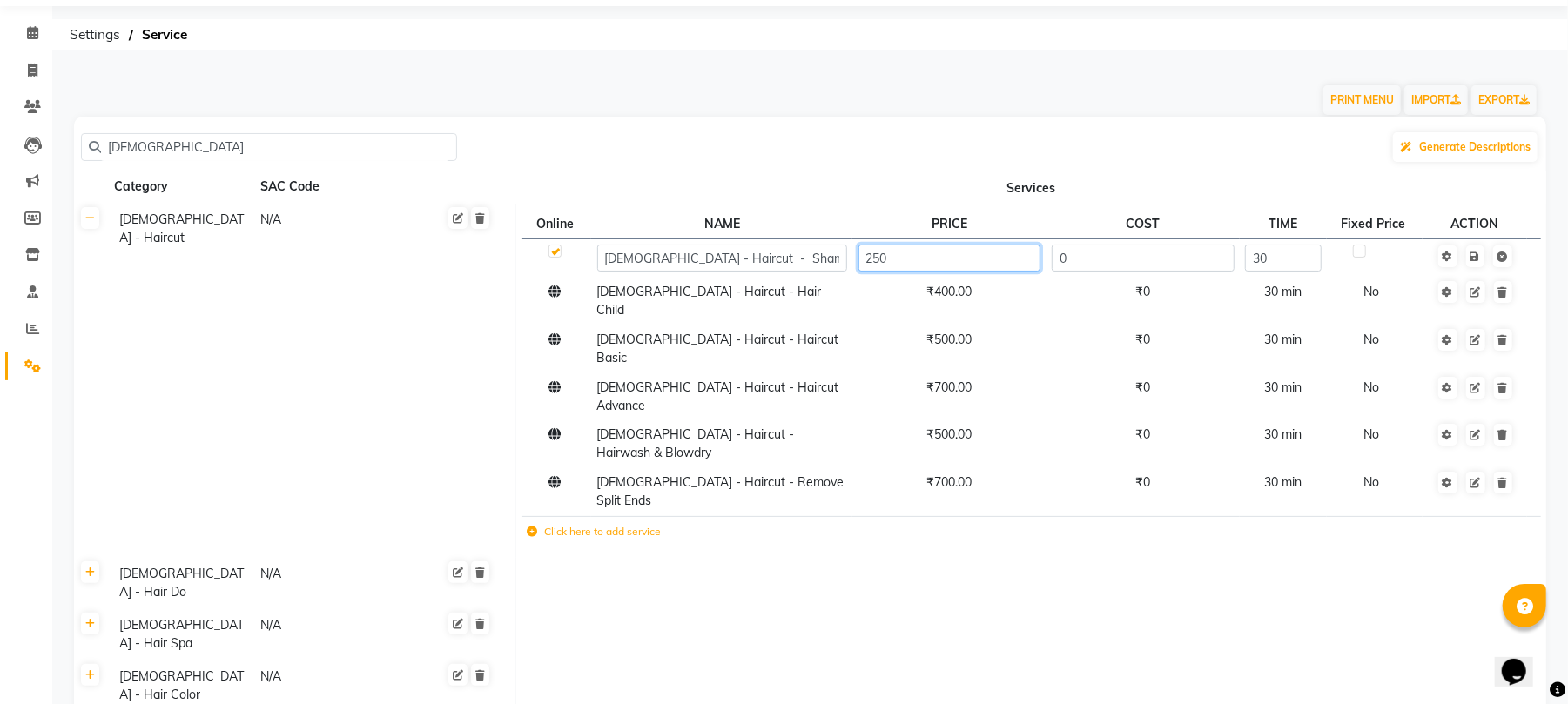
click at [875, 258] on input "250" at bounding box center [950, 258] width 183 height 27
type input "350"
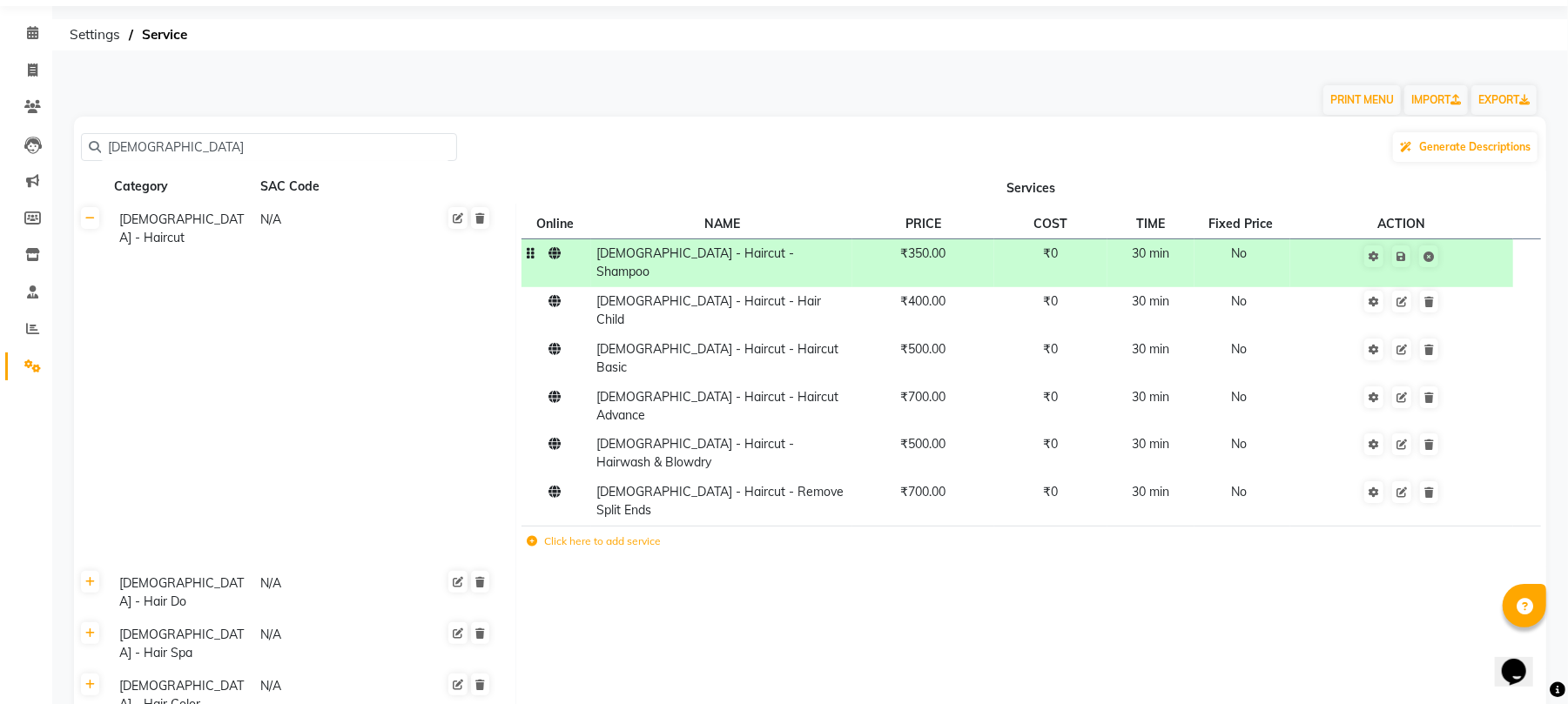
click at [713, 256] on span "[DEMOGRAPHIC_DATA] - Haircut - Shampoo" at bounding box center [695, 263] width 197 height 34
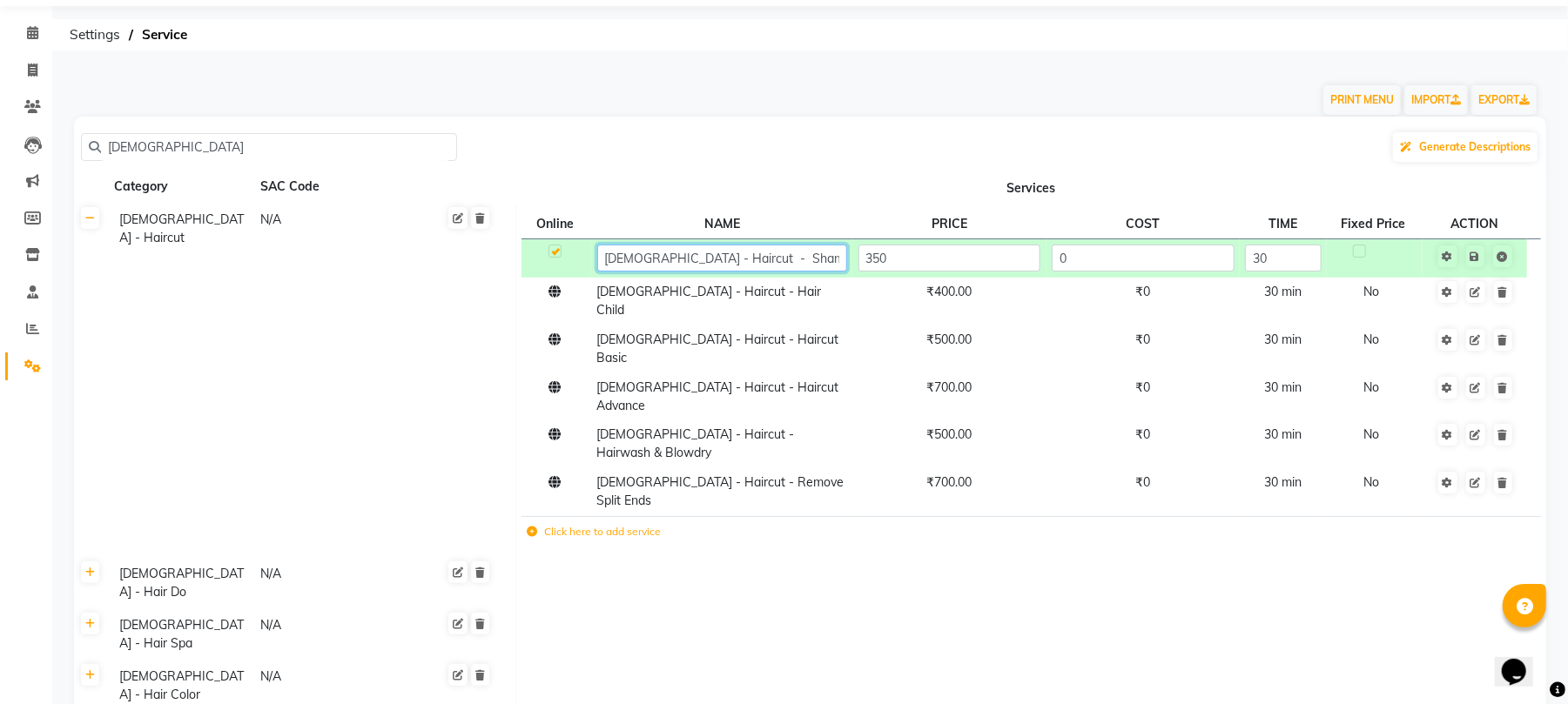
click at [696, 255] on input "[DEMOGRAPHIC_DATA] - Haircut - Shampoo" at bounding box center [722, 258] width 250 height 27
click at [679, 263] on input "[DEMOGRAPHIC_DATA] - HairWASH - Shampoo" at bounding box center [722, 258] width 250 height 27
click at [725, 259] on input "[DEMOGRAPHIC_DATA] - HairWASH - Shampoo" at bounding box center [722, 258] width 250 height 27
type input "[DEMOGRAPHIC_DATA] - Hairwash - Shampoo"
click at [1480, 254] on td "Save" at bounding box center [1476, 257] width 106 height 38
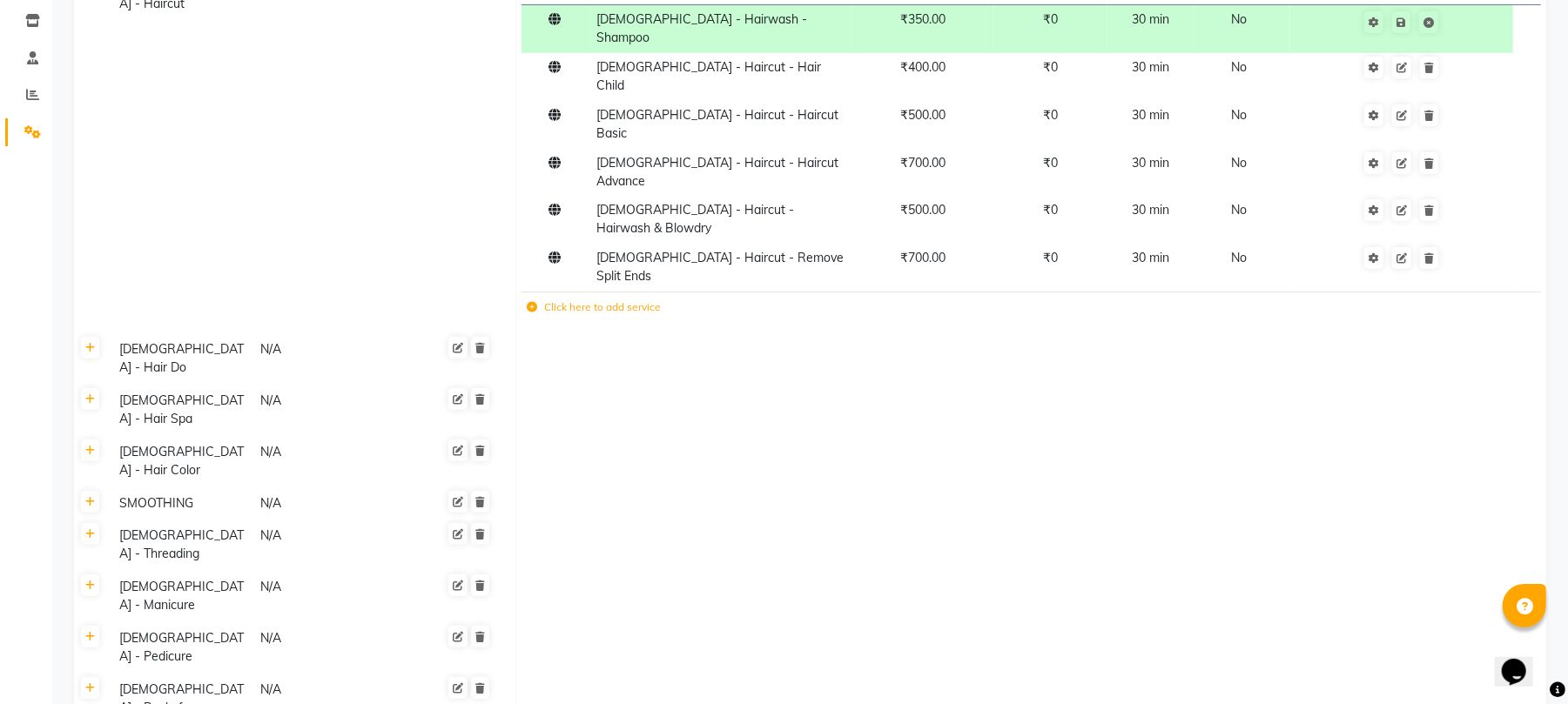
scroll to position [292, 0]
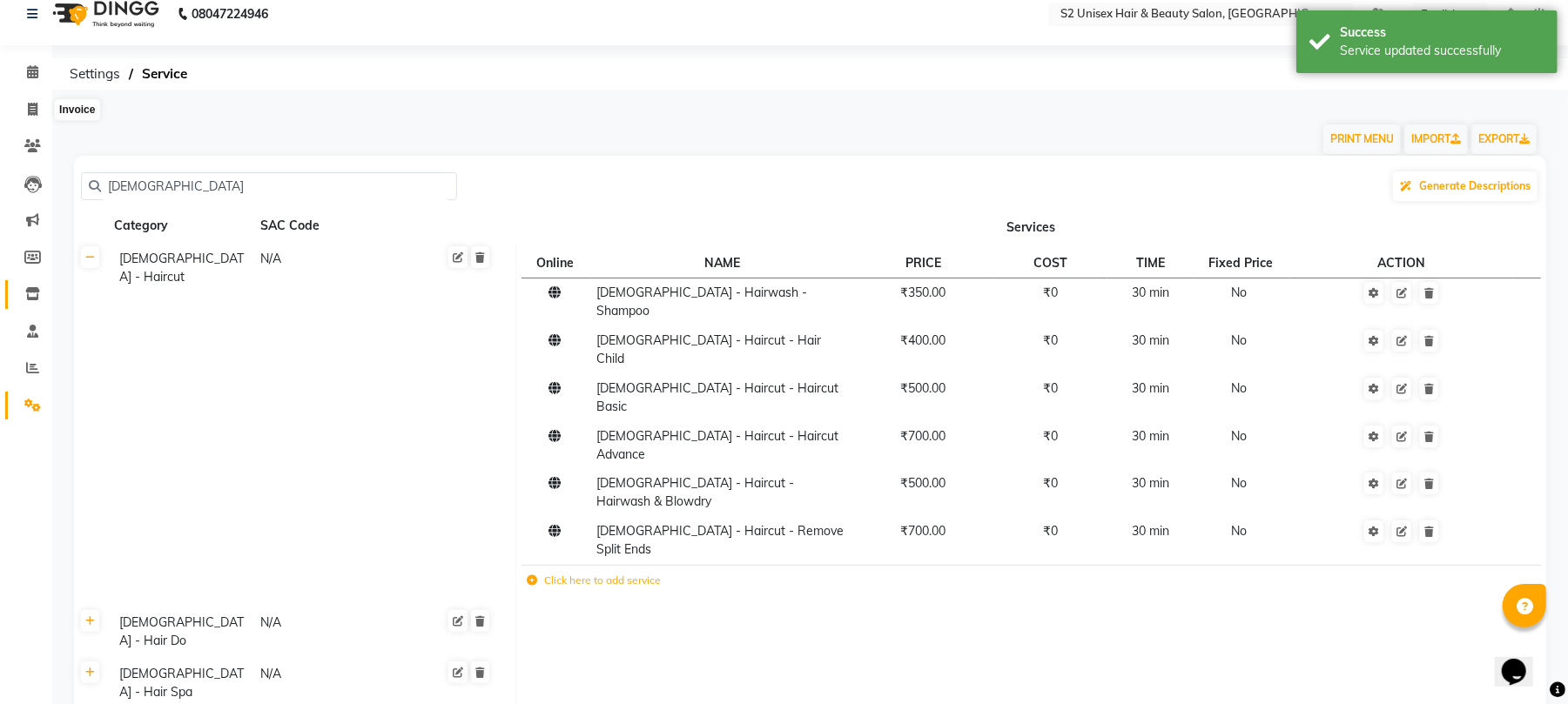
scroll to position [0, 0]
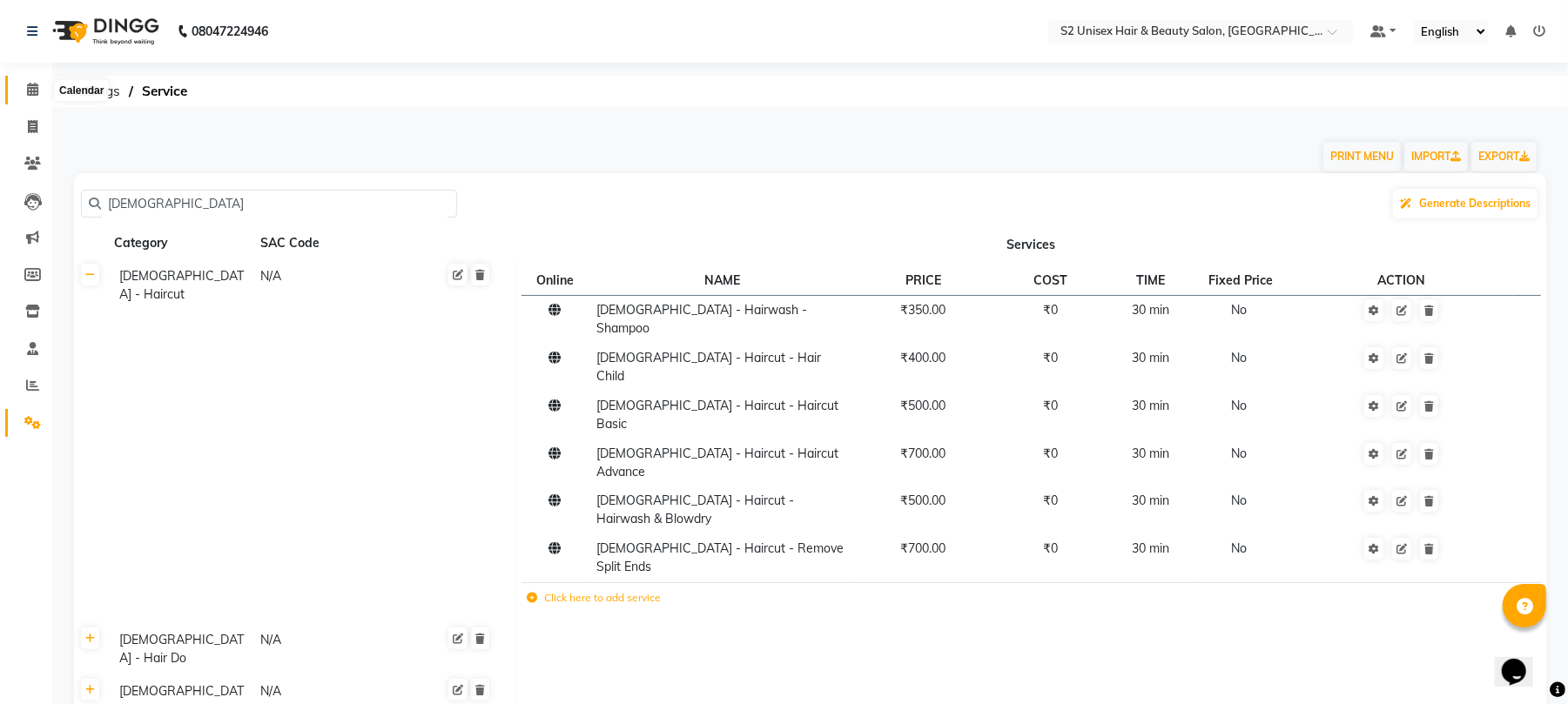
click at [32, 91] on icon at bounding box center [32, 90] width 11 height 13
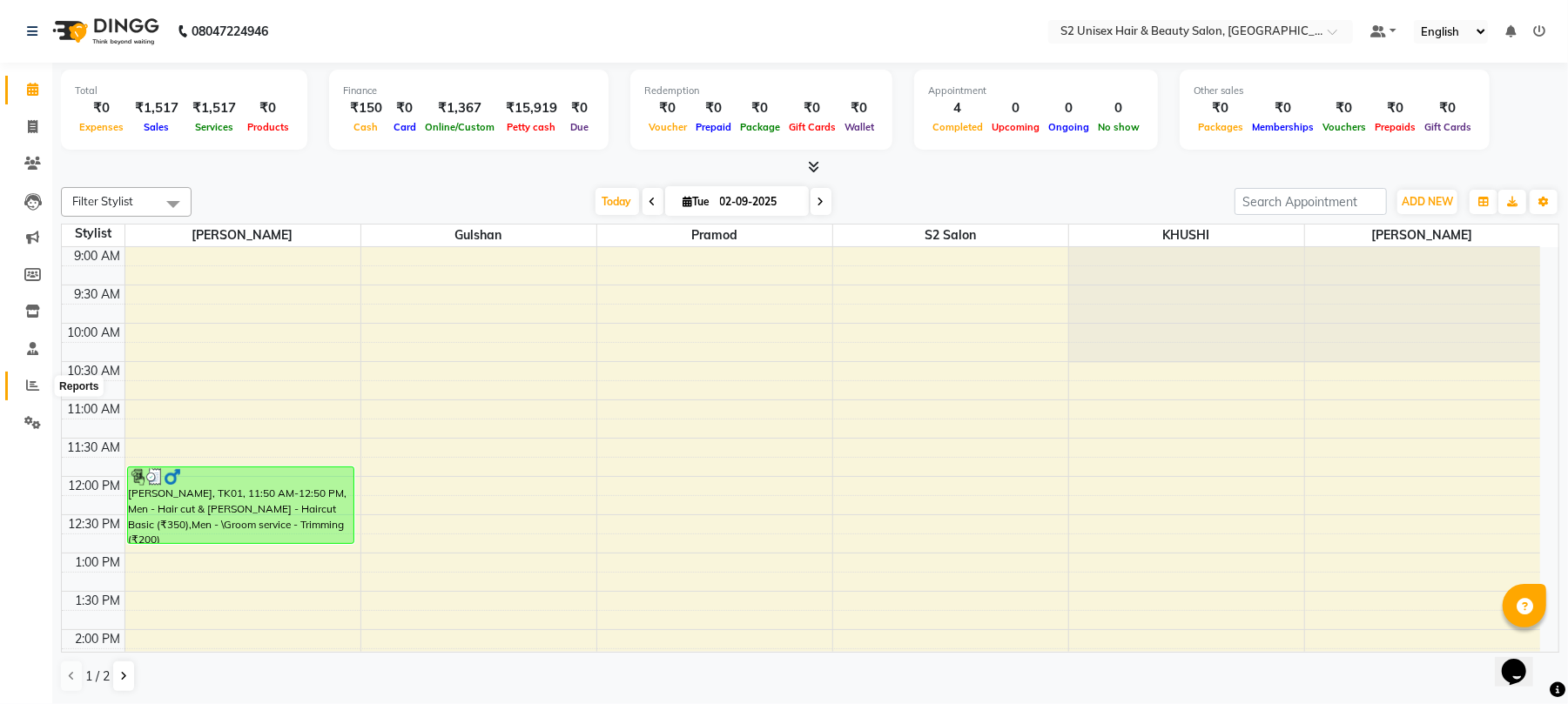
click at [35, 383] on icon at bounding box center [32, 386] width 13 height 13
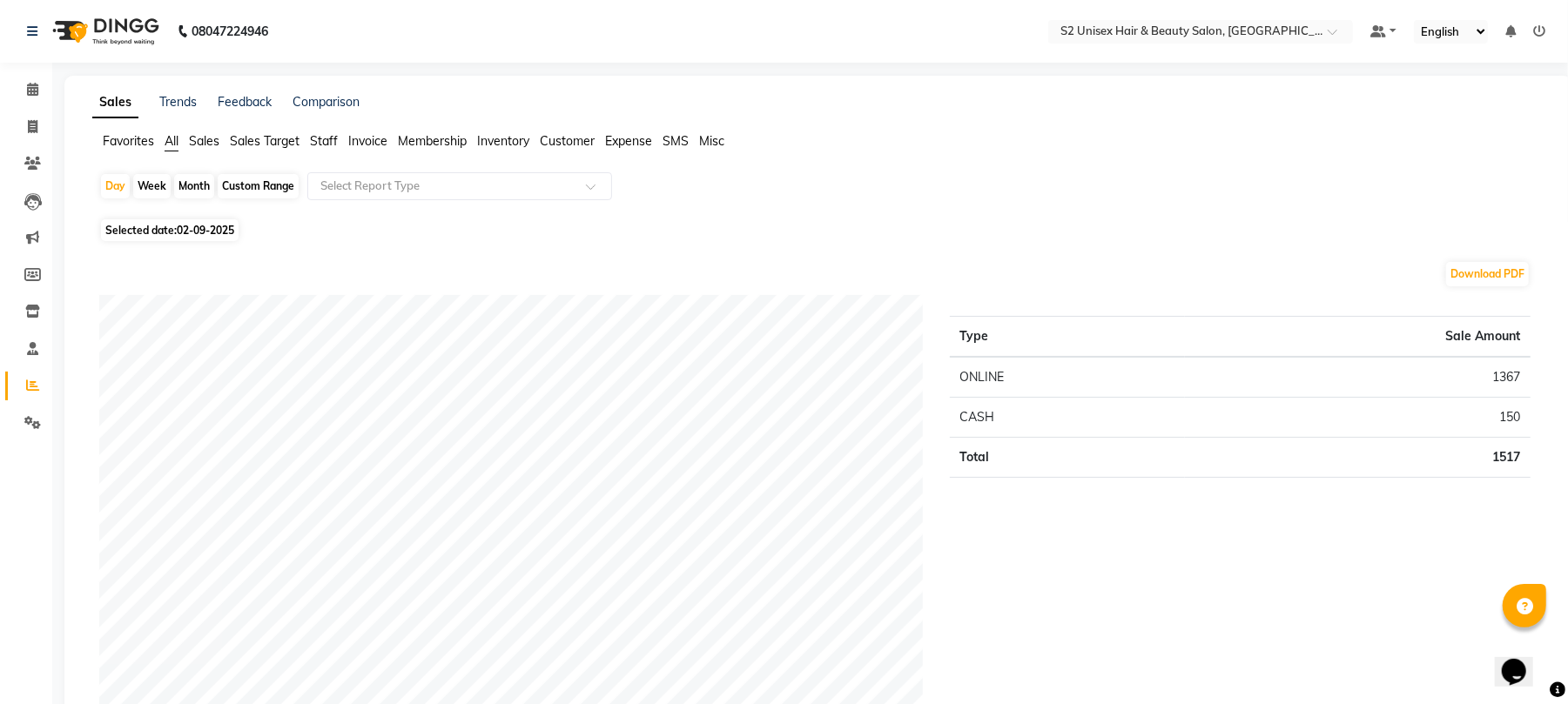
click at [174, 143] on span "All" at bounding box center [171, 141] width 14 height 15
click at [185, 182] on div "Month" at bounding box center [194, 187] width 40 height 25
select select "9"
select select "2025"
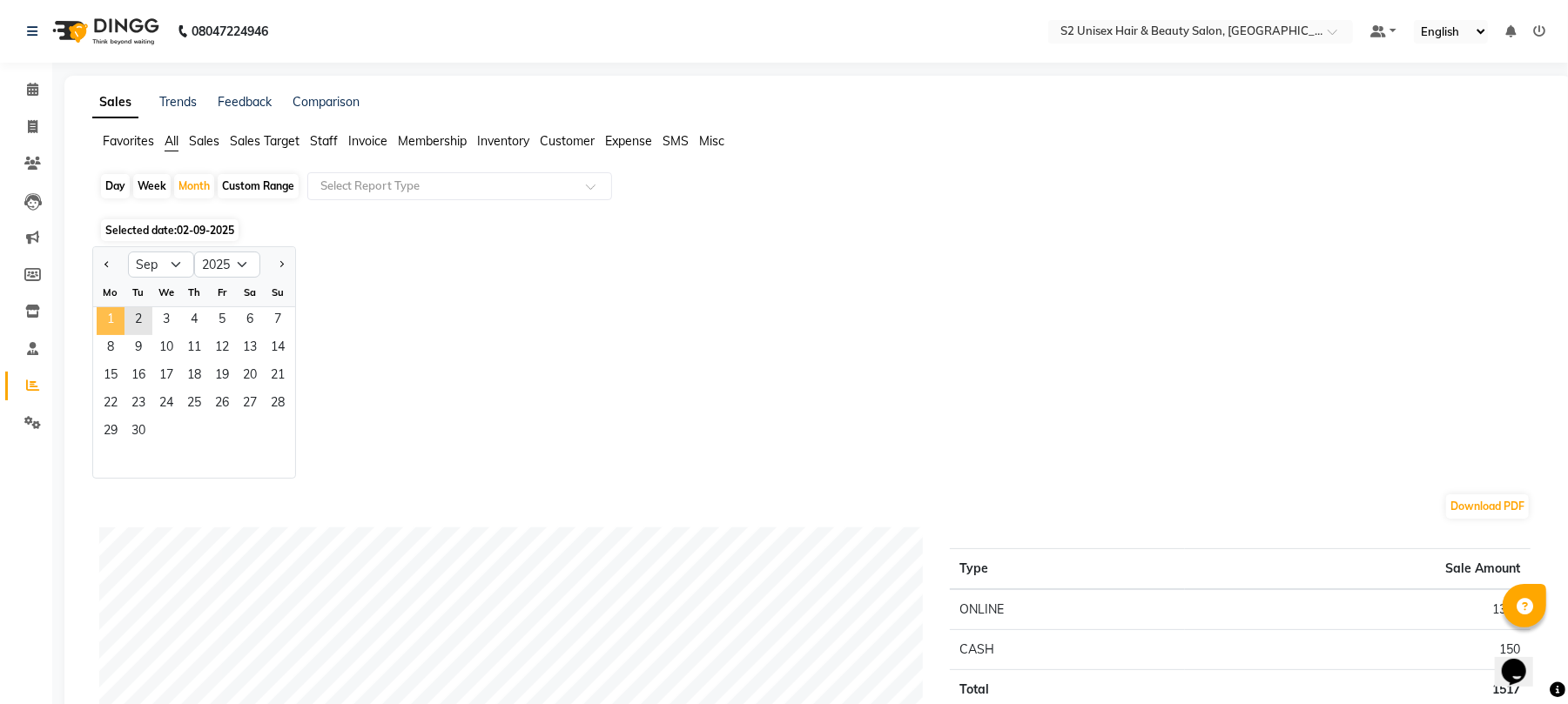
click at [111, 317] on span "1" at bounding box center [110, 321] width 28 height 28
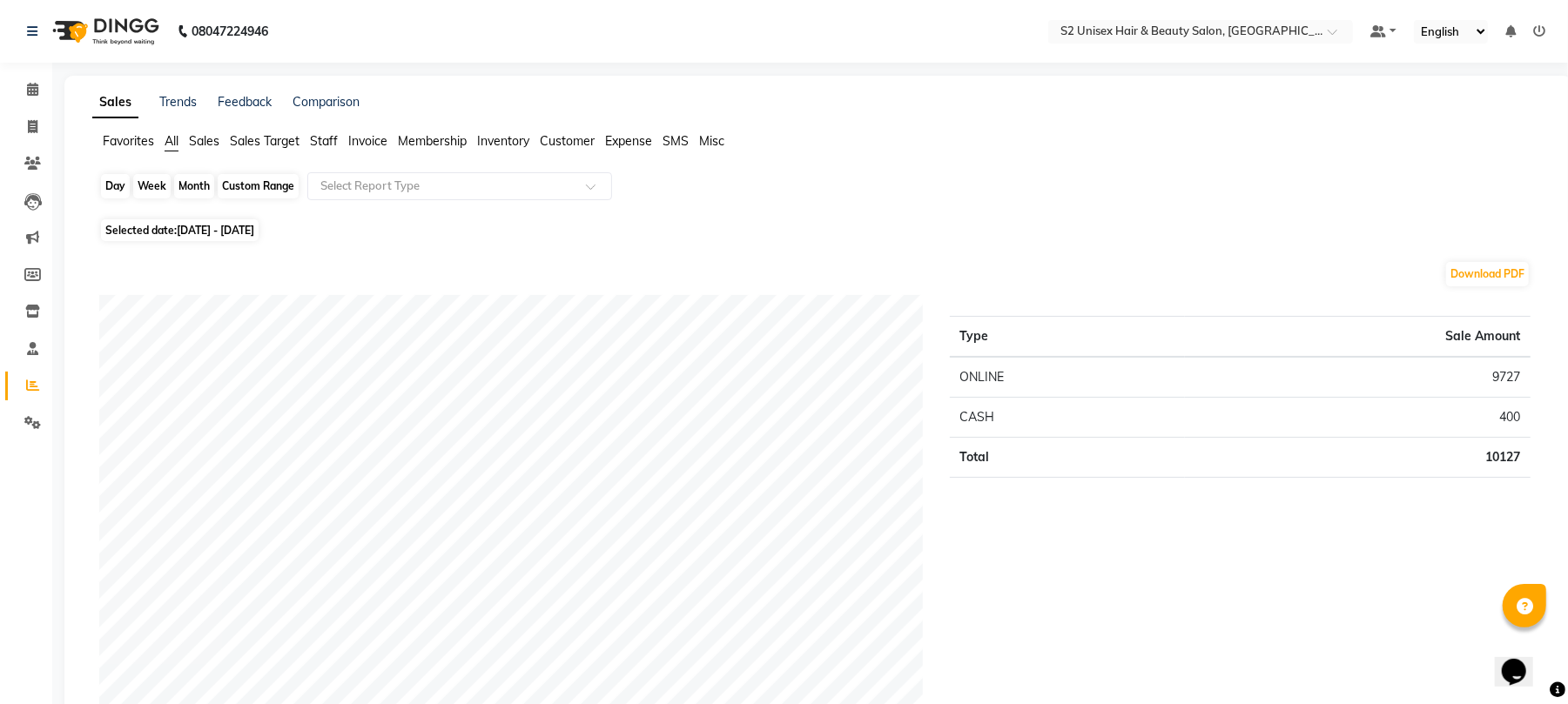
click at [190, 177] on div "Month" at bounding box center [194, 187] width 40 height 25
select select "9"
select select "2025"
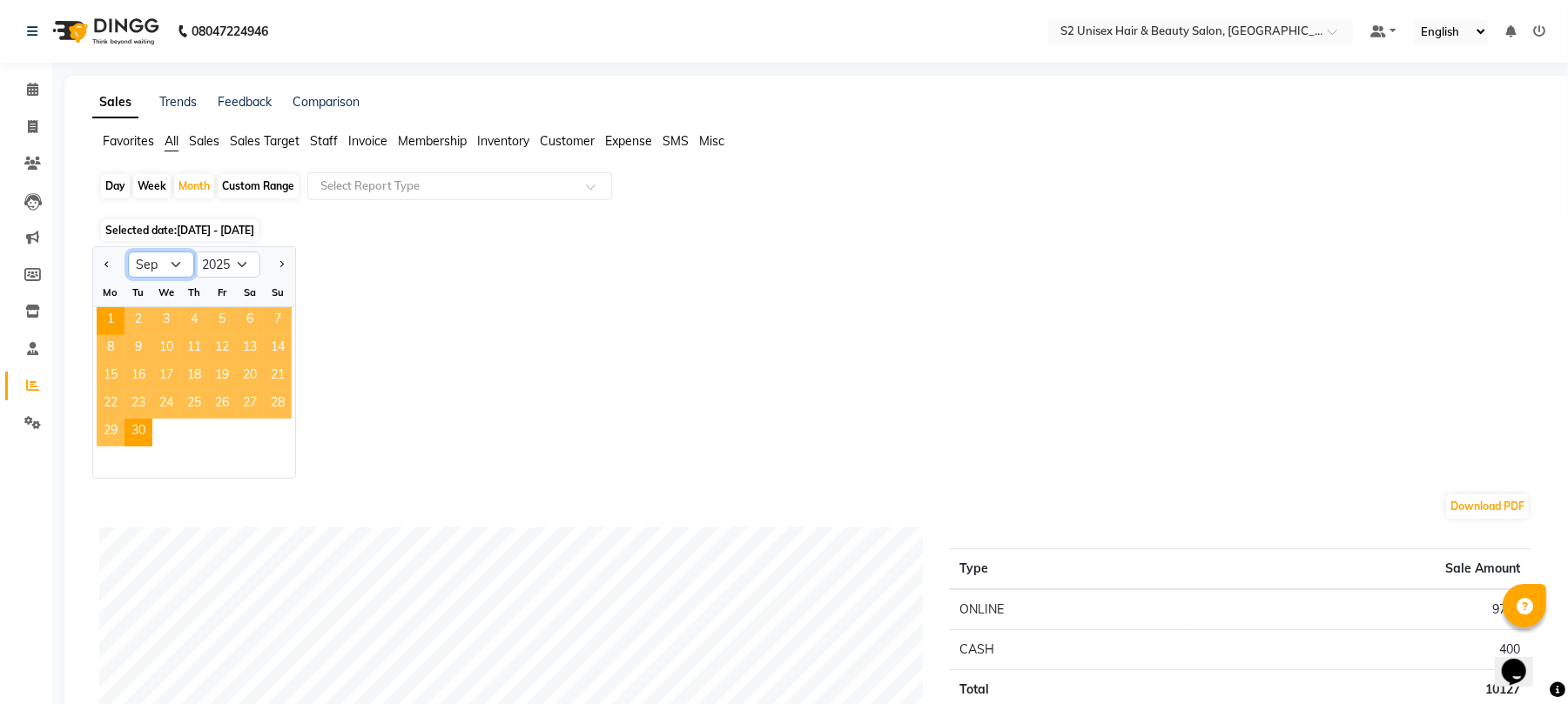
click at [148, 270] on select "Jan Feb Mar Apr May Jun [DATE] Aug Sep Oct Nov Dec" at bounding box center [160, 264] width 66 height 26
select select "8"
click at [128, 251] on select "Jan Feb Mar Apr May Jun [DATE] Aug Sep Oct Nov Dec" at bounding box center [160, 264] width 66 height 26
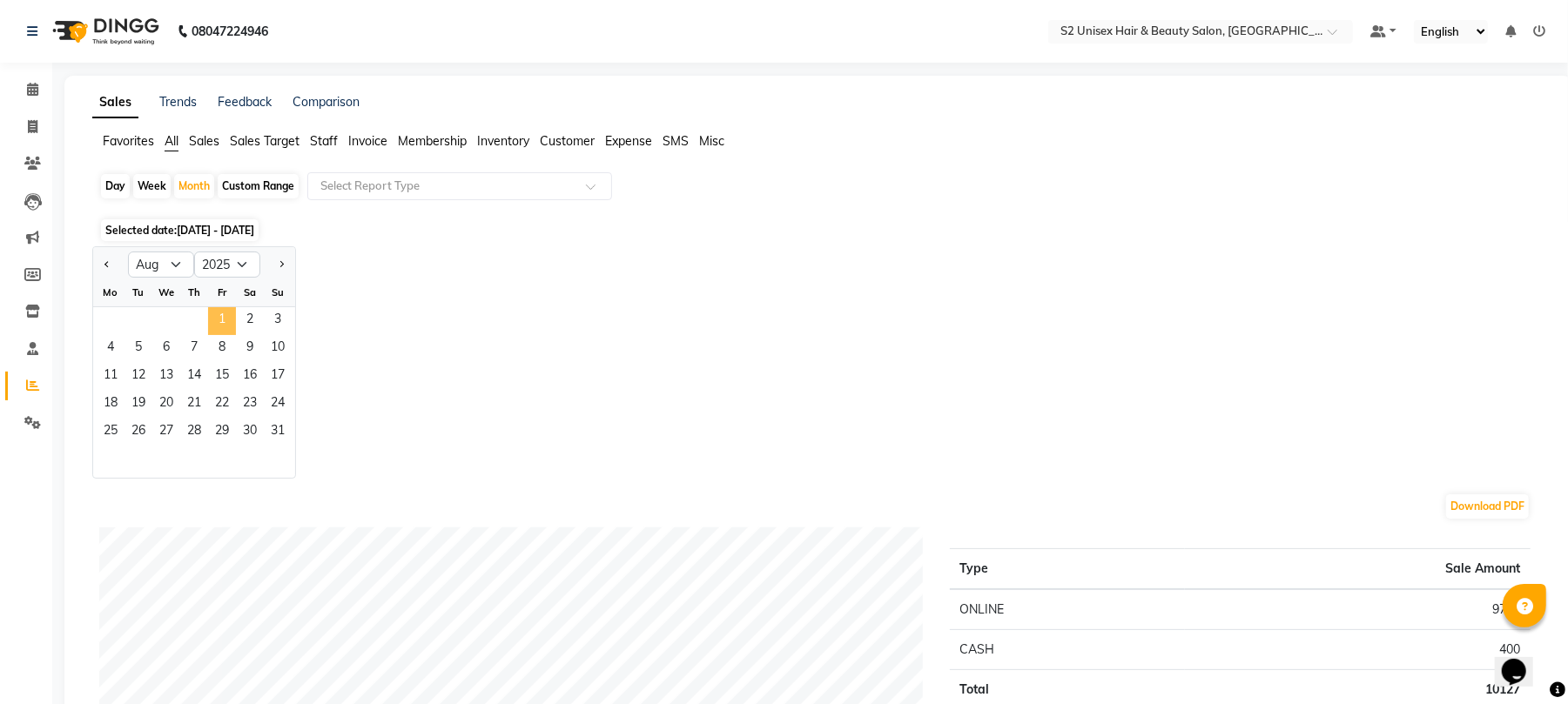
click at [212, 319] on span "1" at bounding box center [221, 321] width 28 height 28
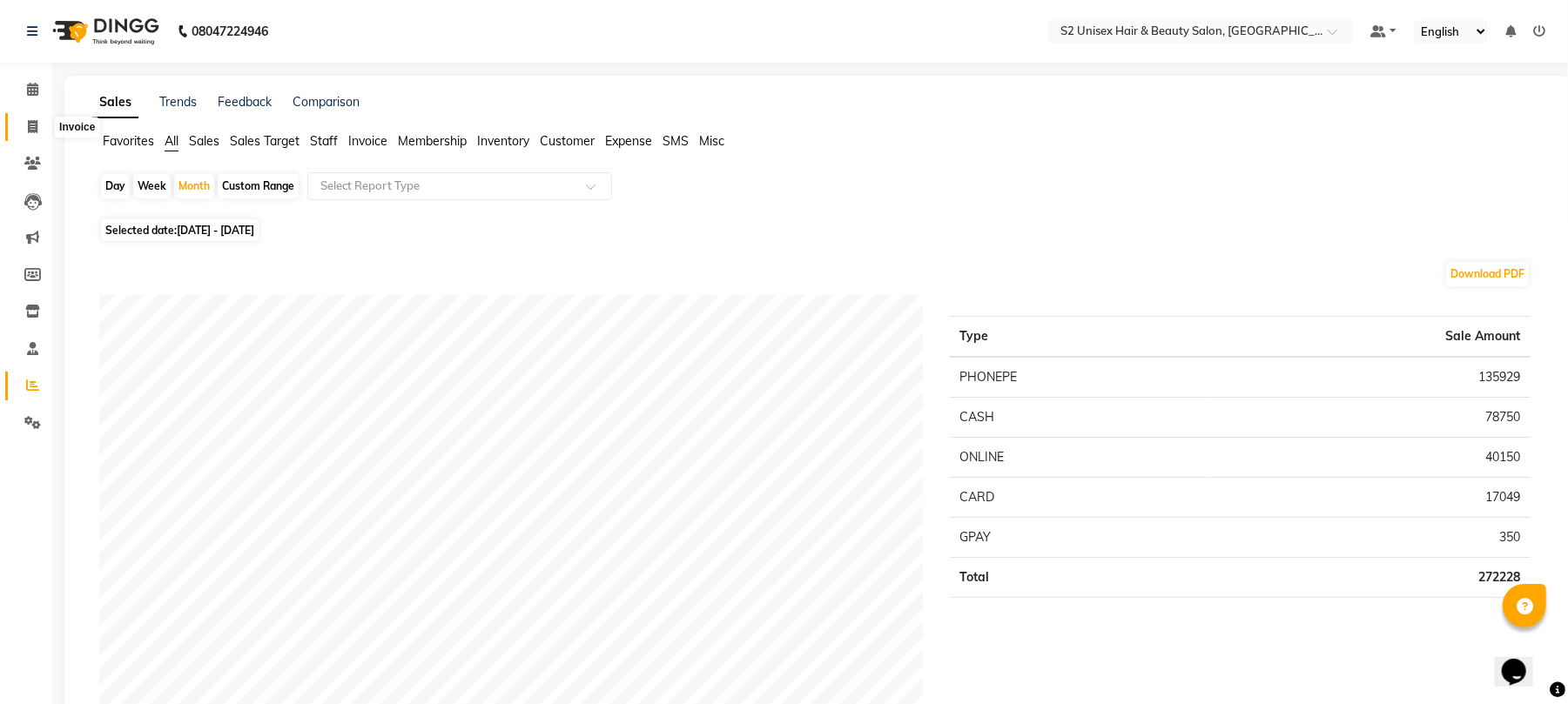
click at [35, 120] on icon at bounding box center [32, 127] width 10 height 13
select select "3982"
select select "service"
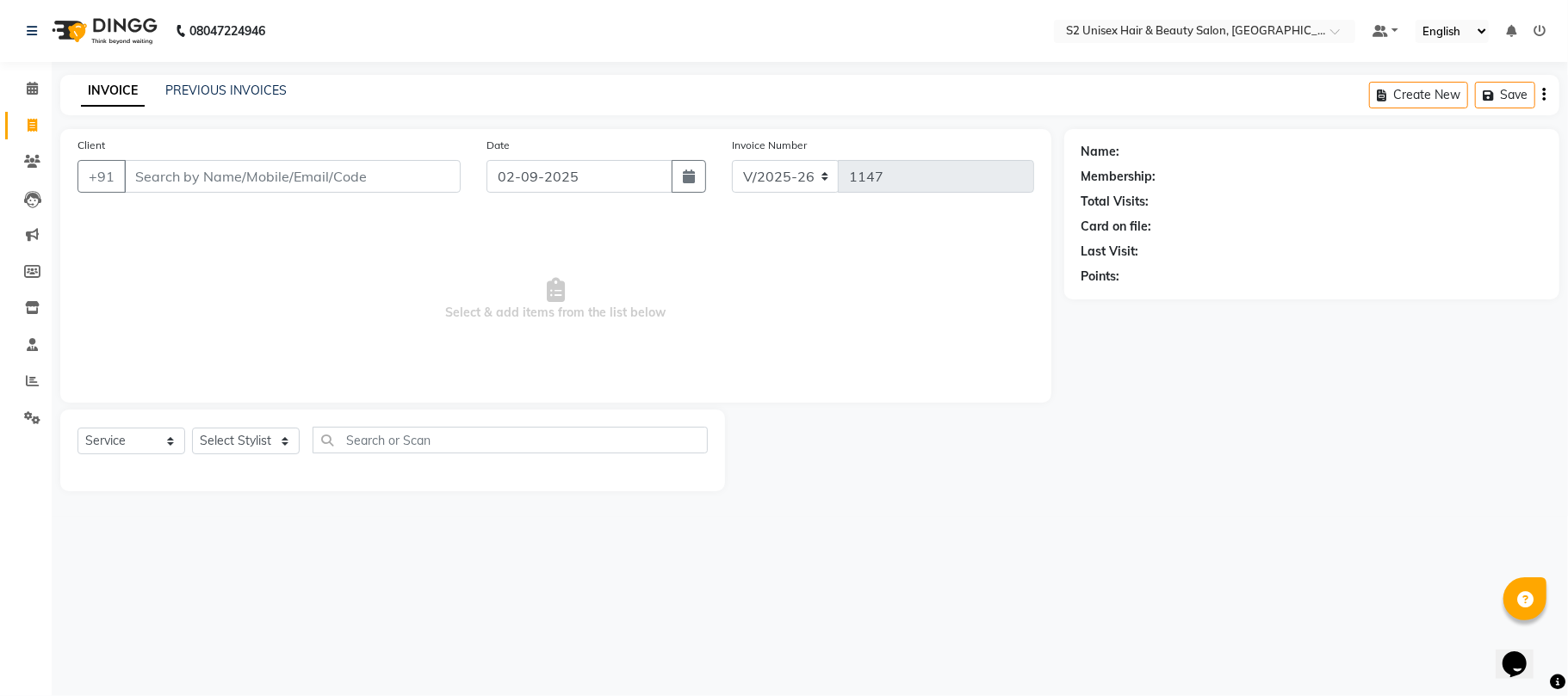
click at [185, 185] on input "Client" at bounding box center [292, 176] width 336 height 33
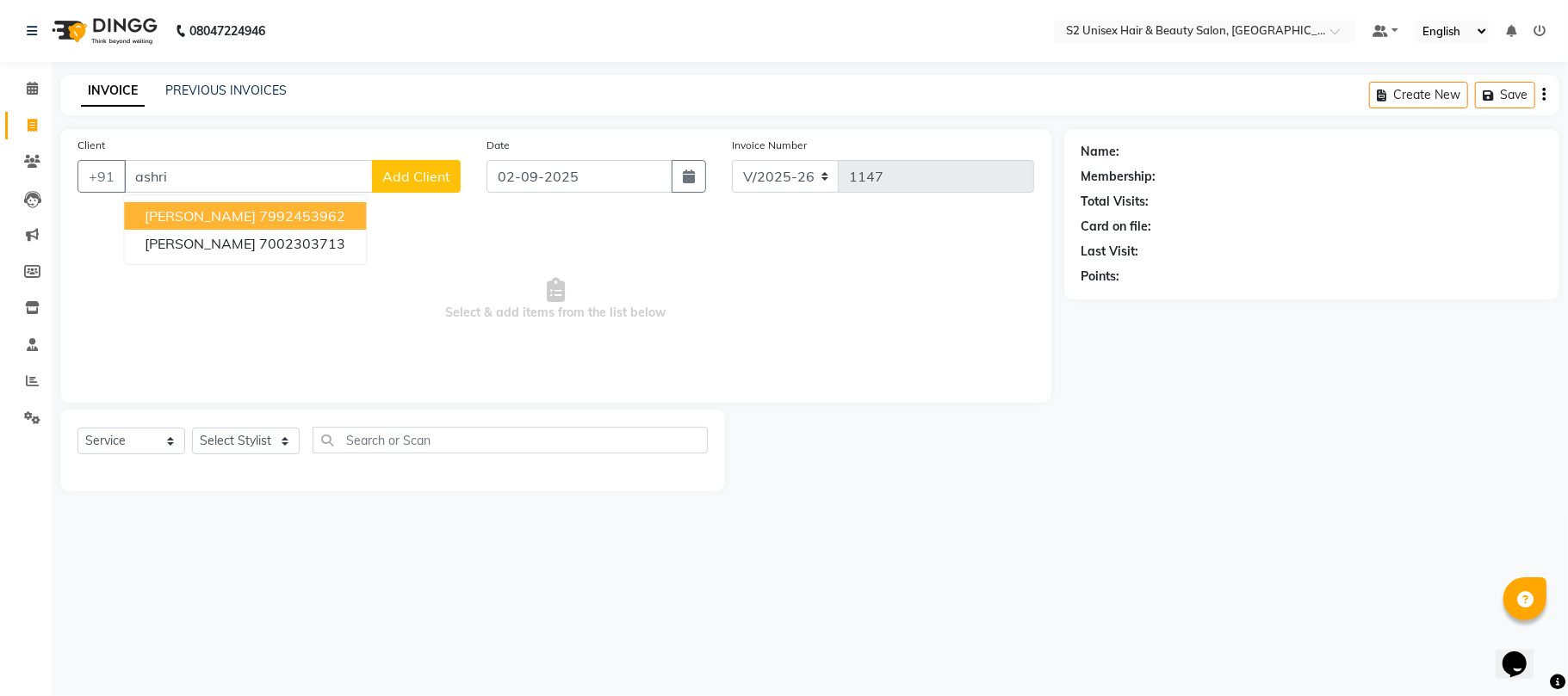
click at [245, 218] on span "[PERSON_NAME]" at bounding box center [201, 216] width 111 height 17
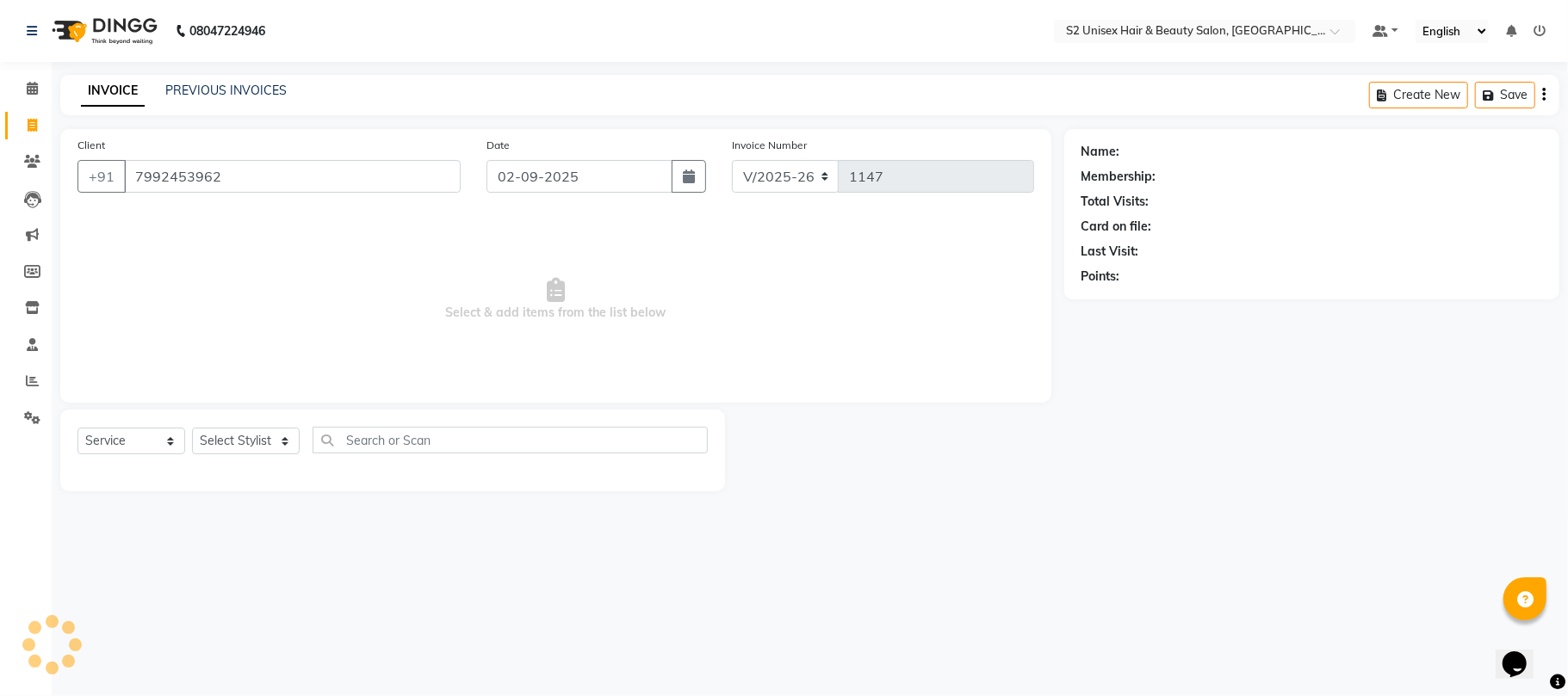
type input "7992453962"
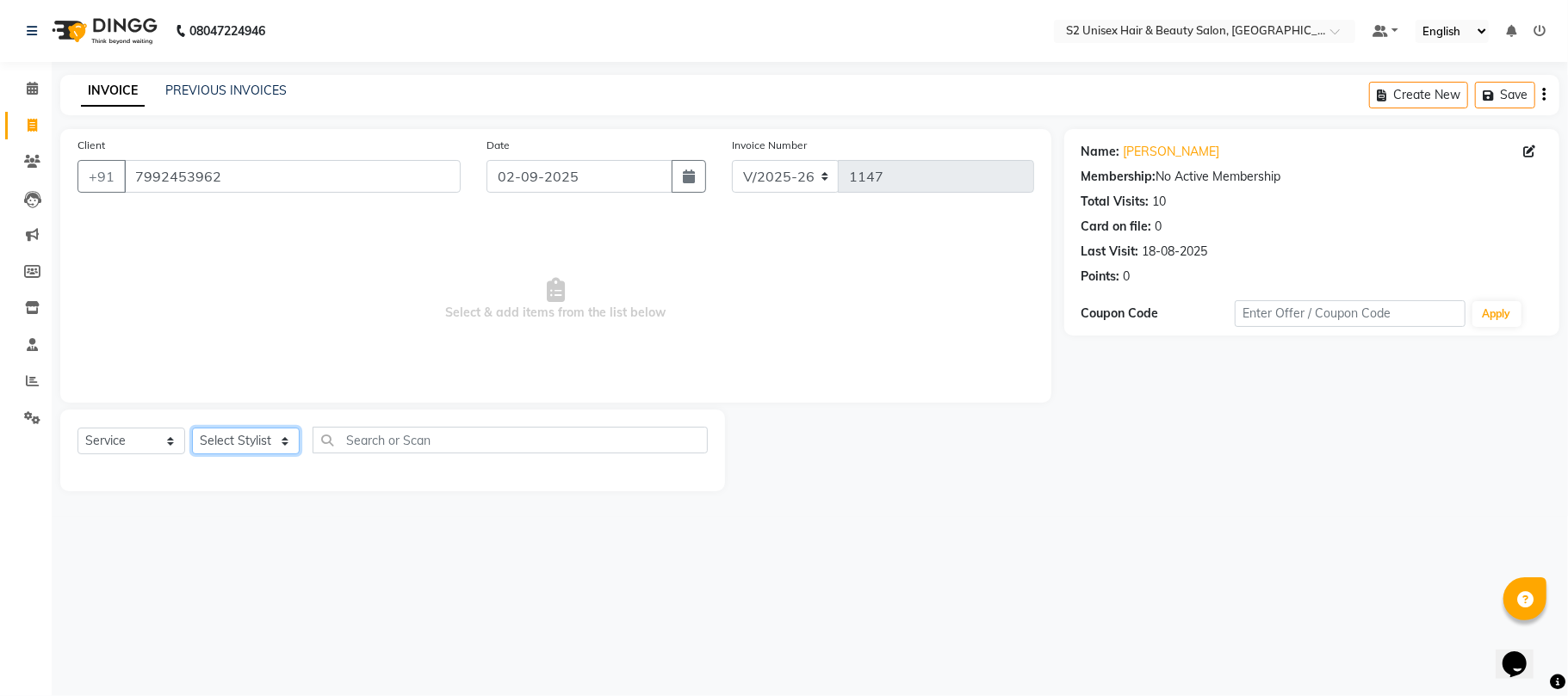
click at [263, 439] on select "Select Stylist [PERSON_NAME] Gulshan KHUSHI [PERSON_NAME] [PERSON_NAME] S2 salo…" at bounding box center [246, 441] width 107 height 26
select select "20295"
click at [192, 428] on select "Select Stylist [PERSON_NAME] Gulshan KHUSHI [PERSON_NAME] [PERSON_NAME] S2 salo…" at bounding box center [246, 441] width 107 height 26
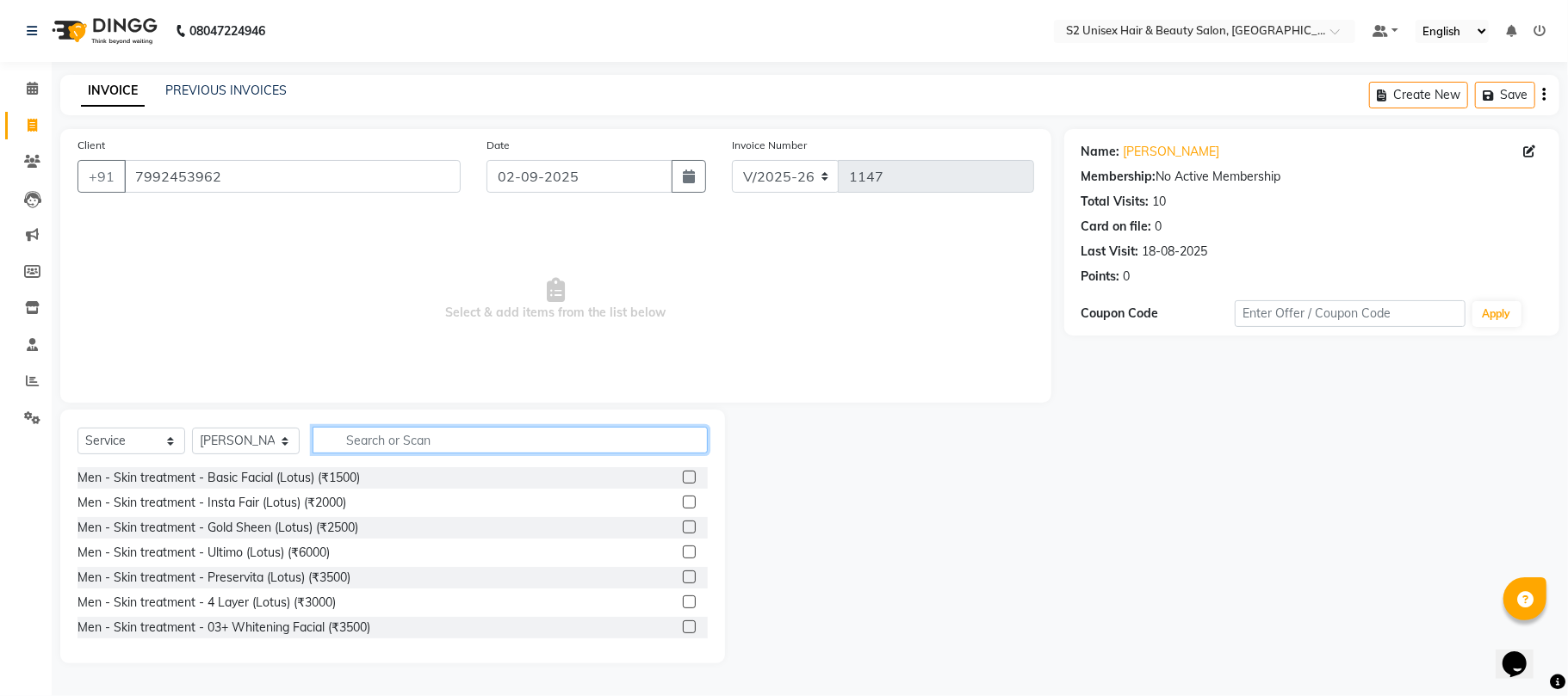
click at [391, 442] on input "text" at bounding box center [510, 440] width 396 height 26
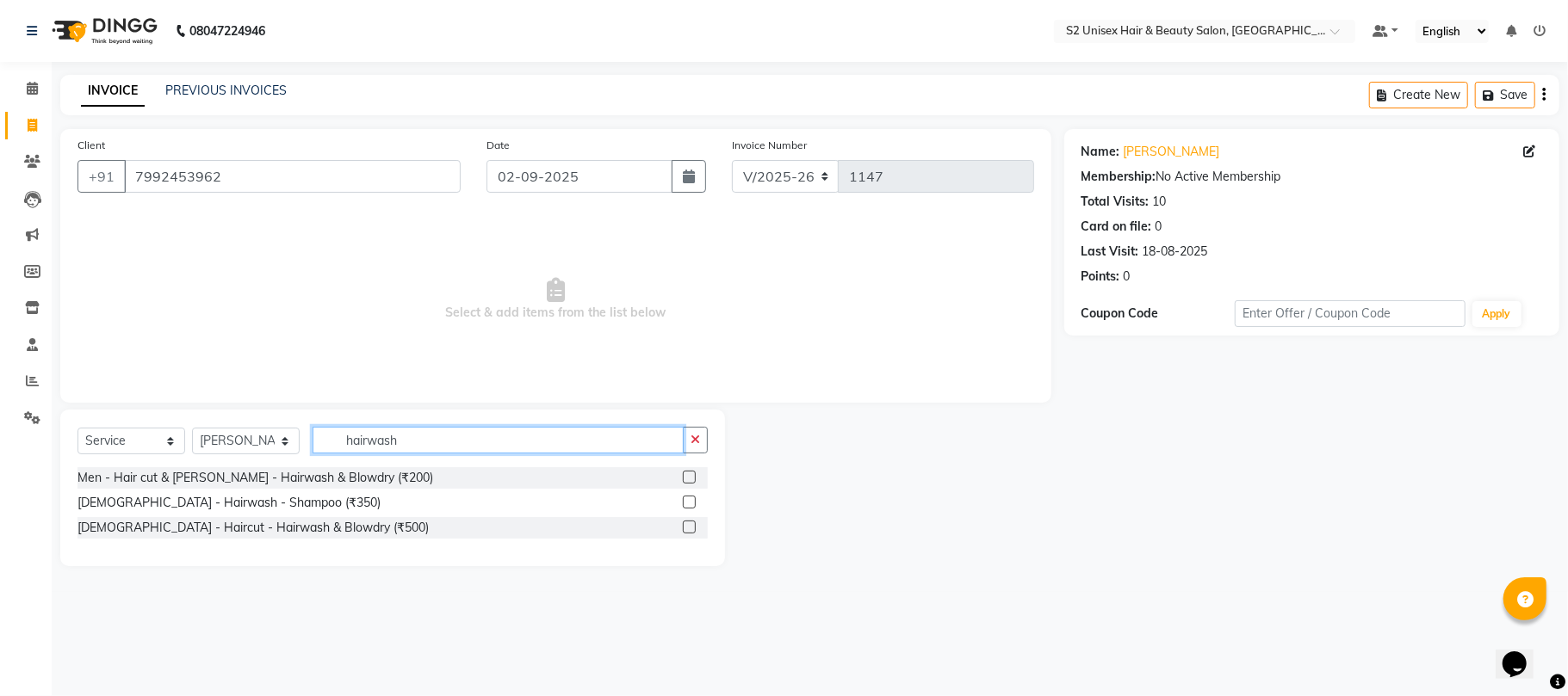
type input "hairwash"
click at [686, 526] on label at bounding box center [689, 527] width 13 height 13
click at [686, 526] on input "checkbox" at bounding box center [688, 528] width 11 height 11
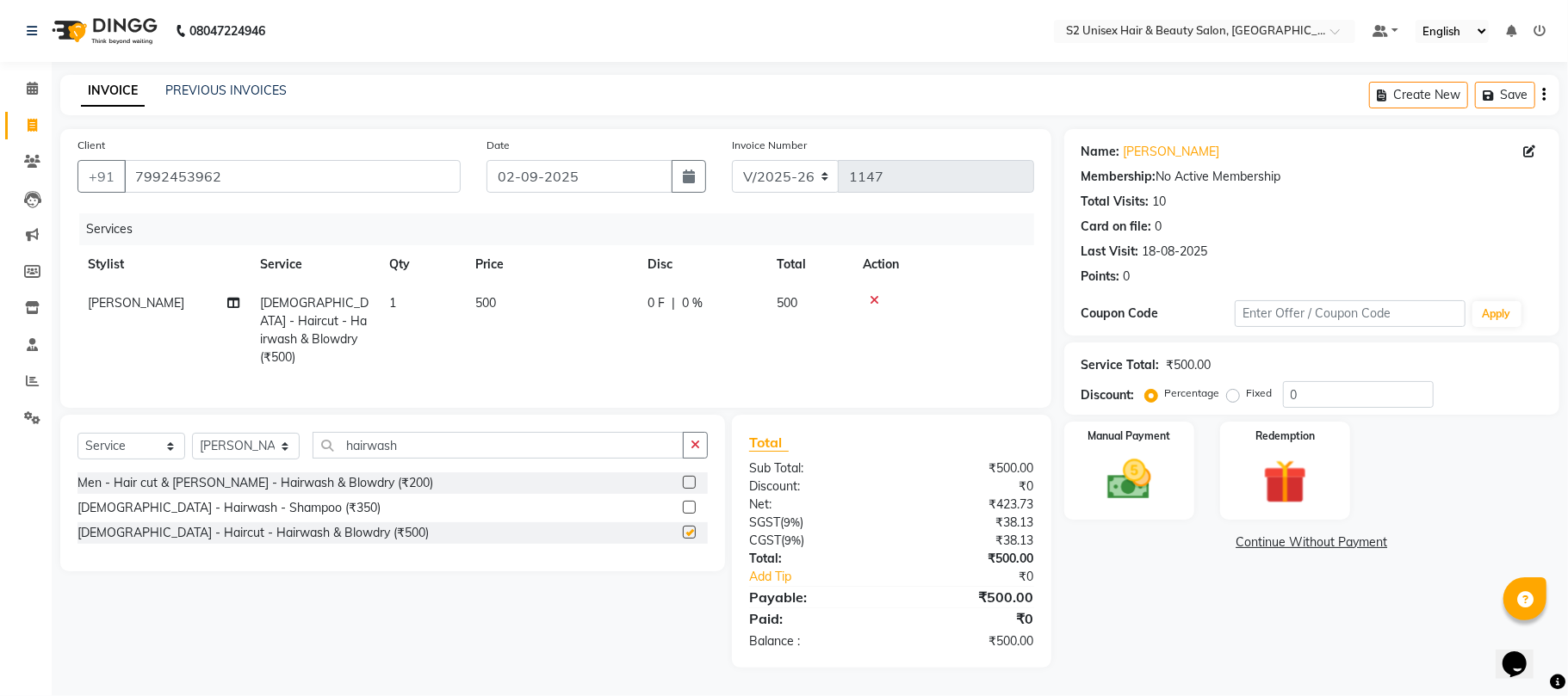
checkbox input "false"
click at [1117, 469] on img at bounding box center [1129, 480] width 75 height 54
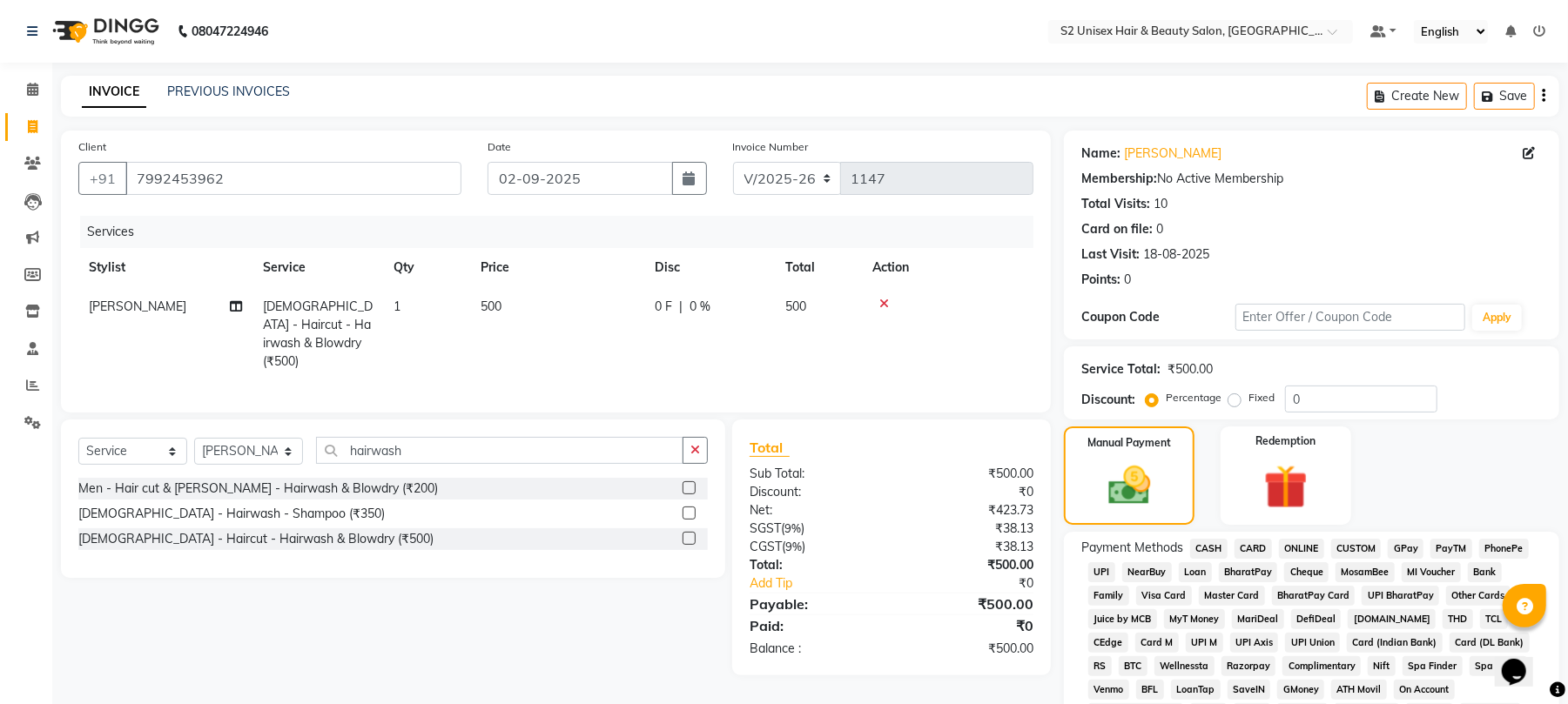
click at [1216, 551] on span "CASH" at bounding box center [1209, 549] width 37 height 20
click at [1216, 552] on span "CASH" at bounding box center [1209, 549] width 37 height 20
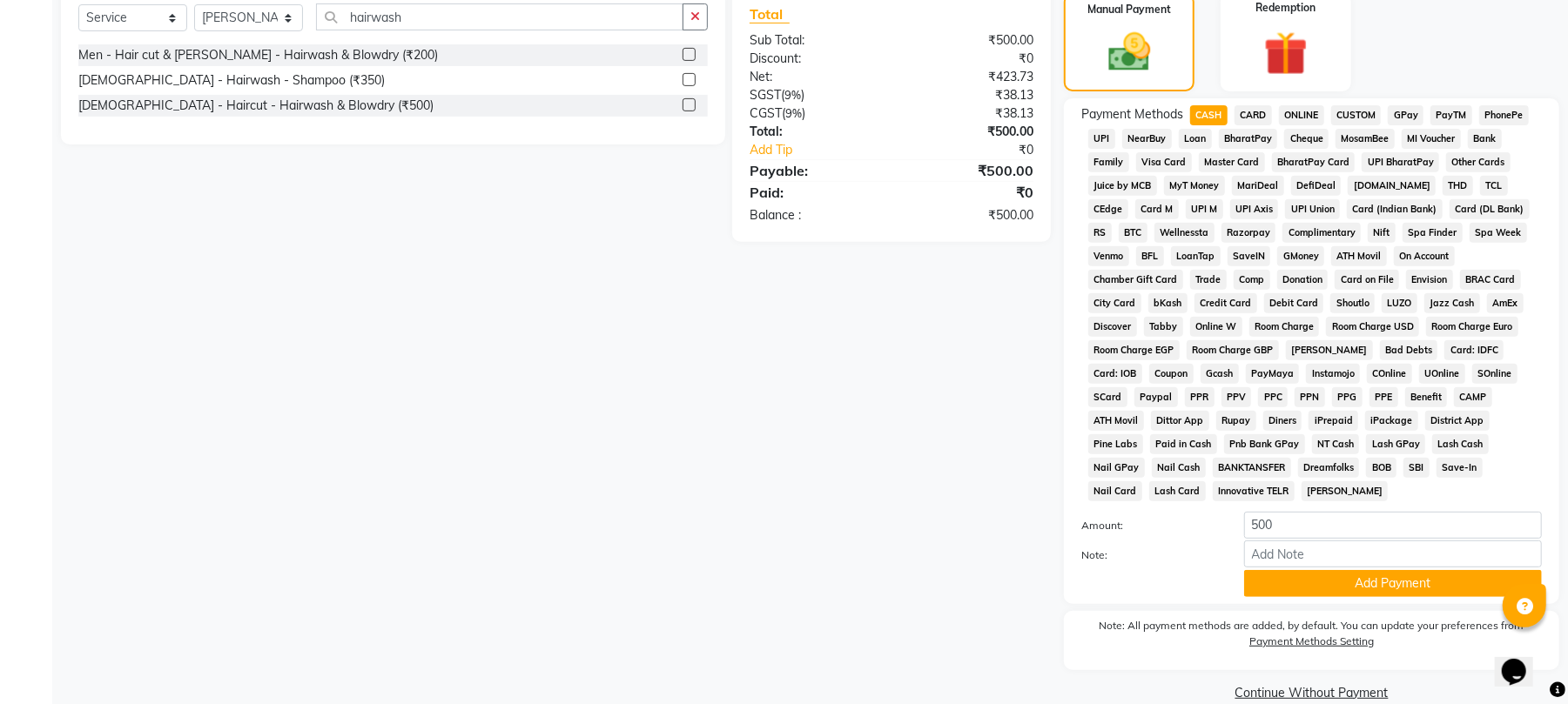
scroll to position [442, 0]
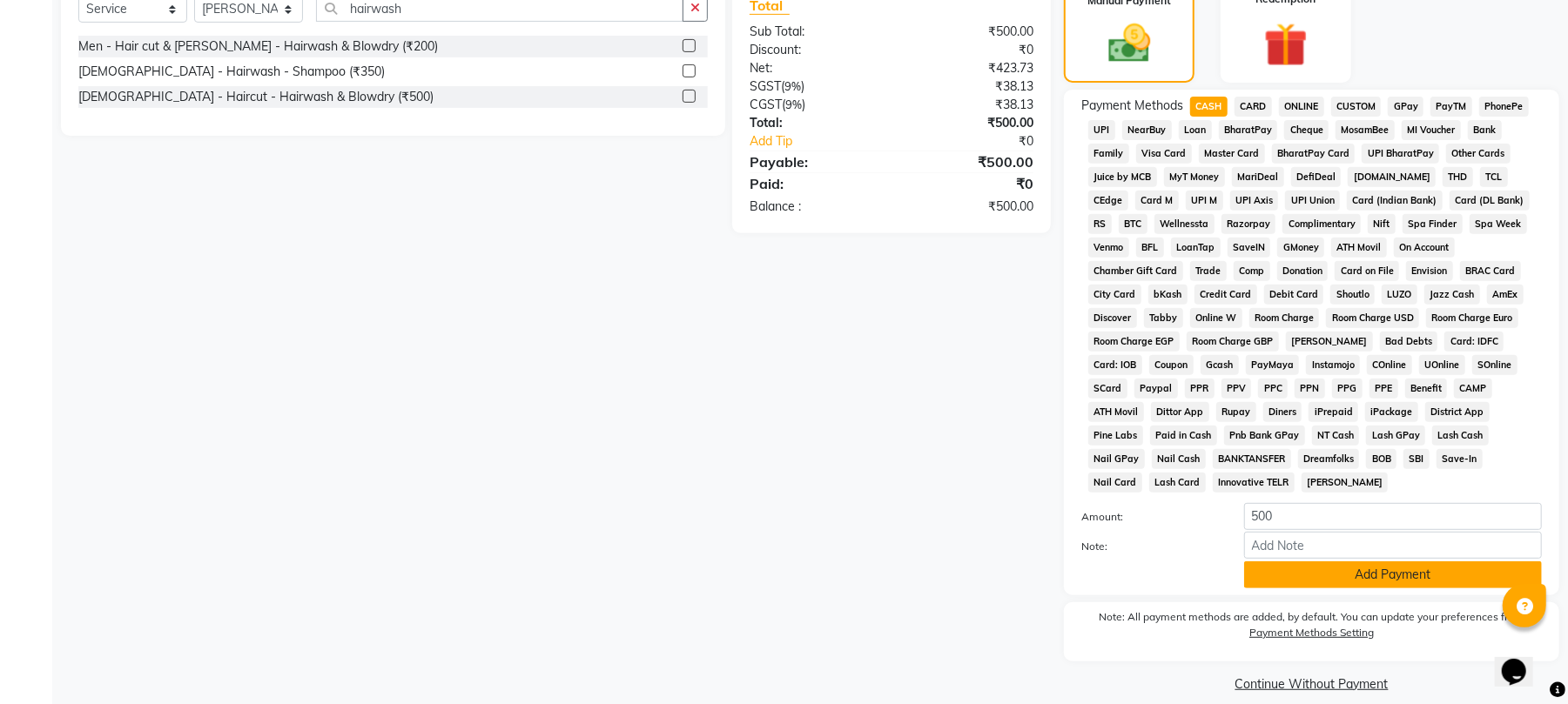
click at [1269, 562] on button "Add Payment" at bounding box center [1393, 575] width 298 height 27
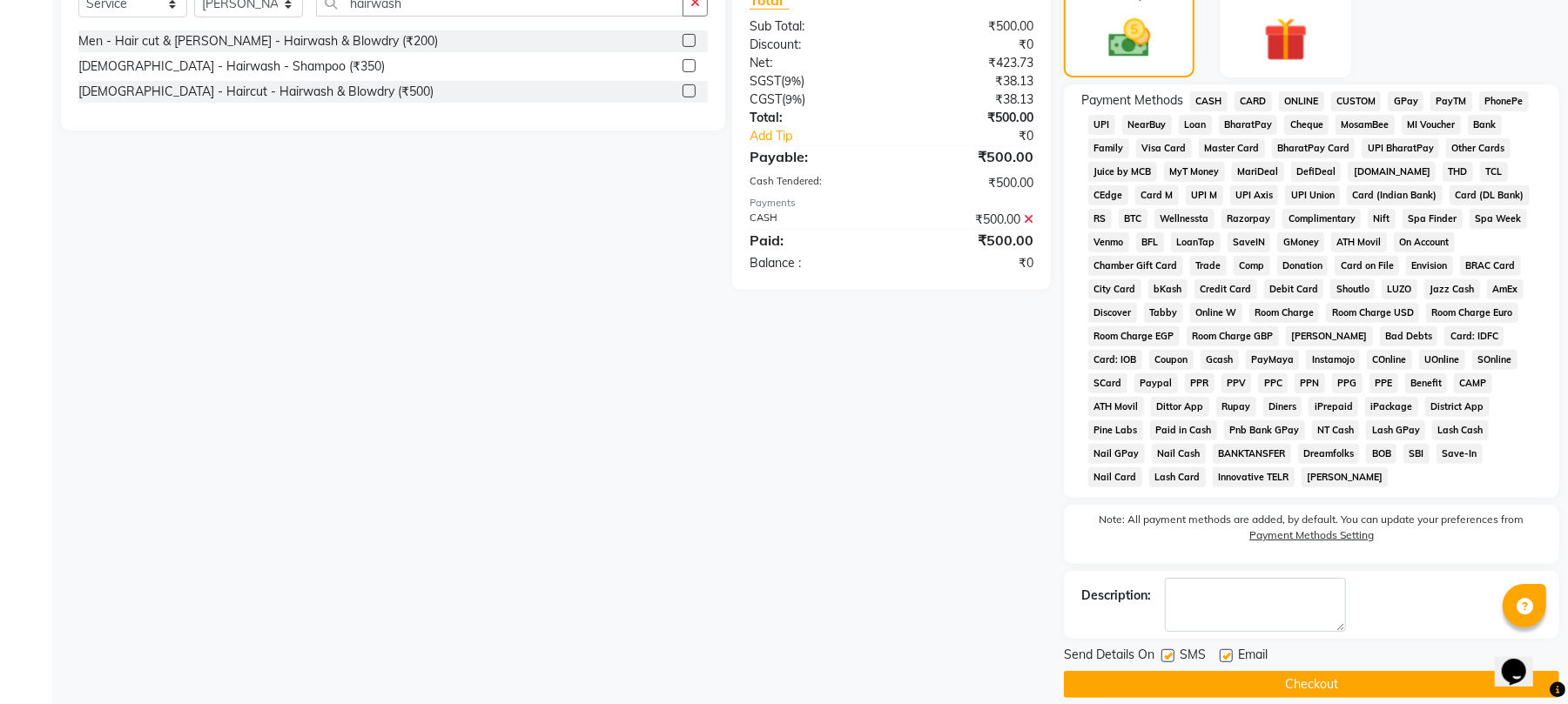
scroll to position [450, 0]
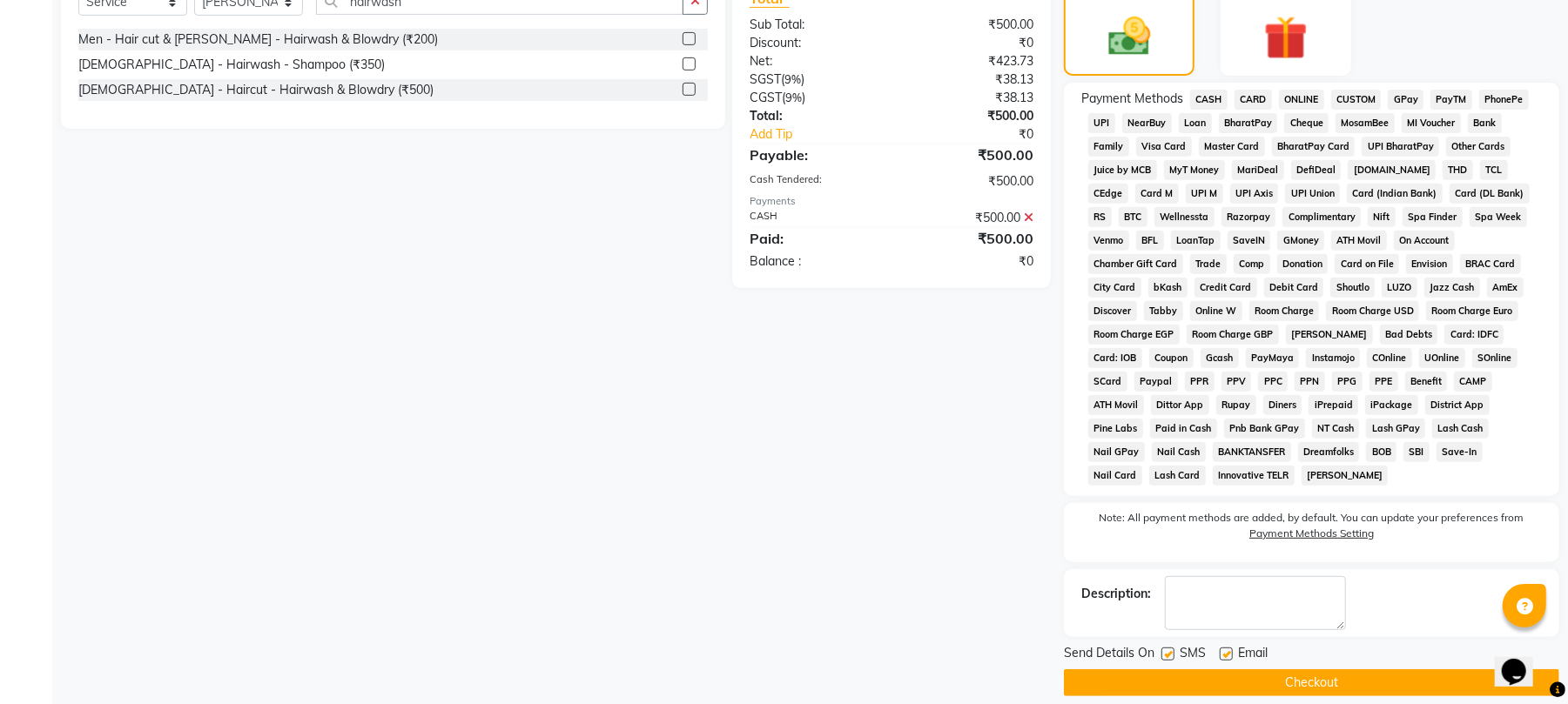
click at [1286, 670] on button "Checkout" at bounding box center [1312, 683] width 495 height 27
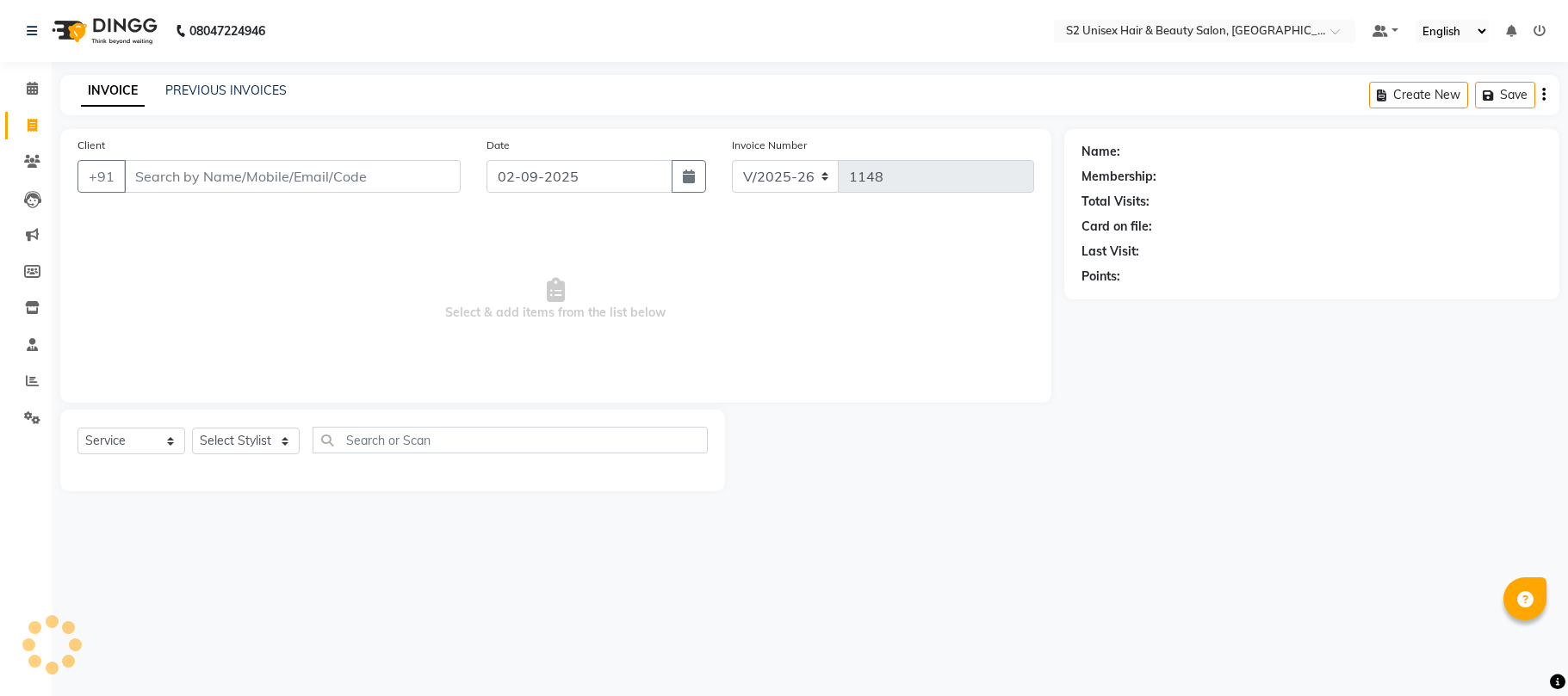
select select "3982"
select select "service"
click at [26, 89] on icon at bounding box center [32, 89] width 11 height 13
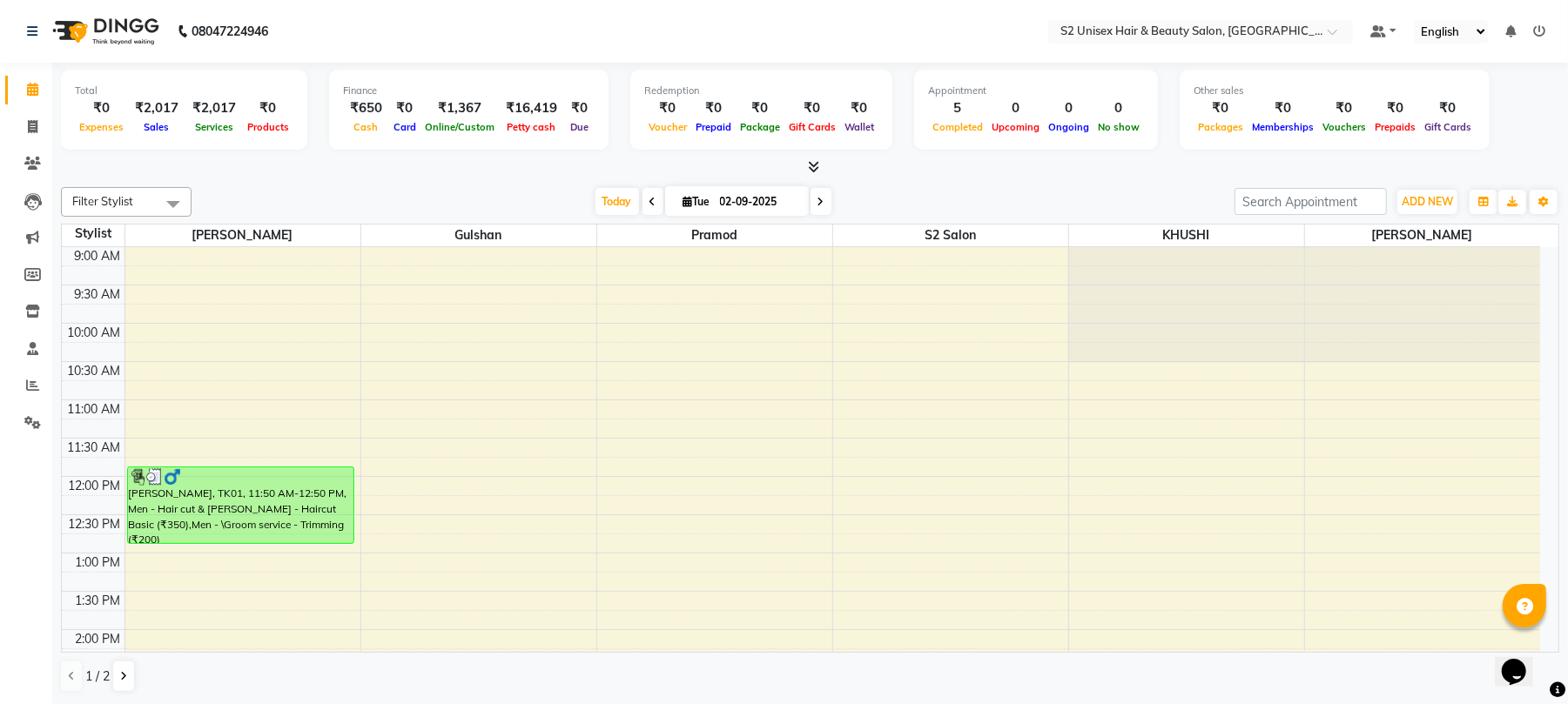
select select "service"
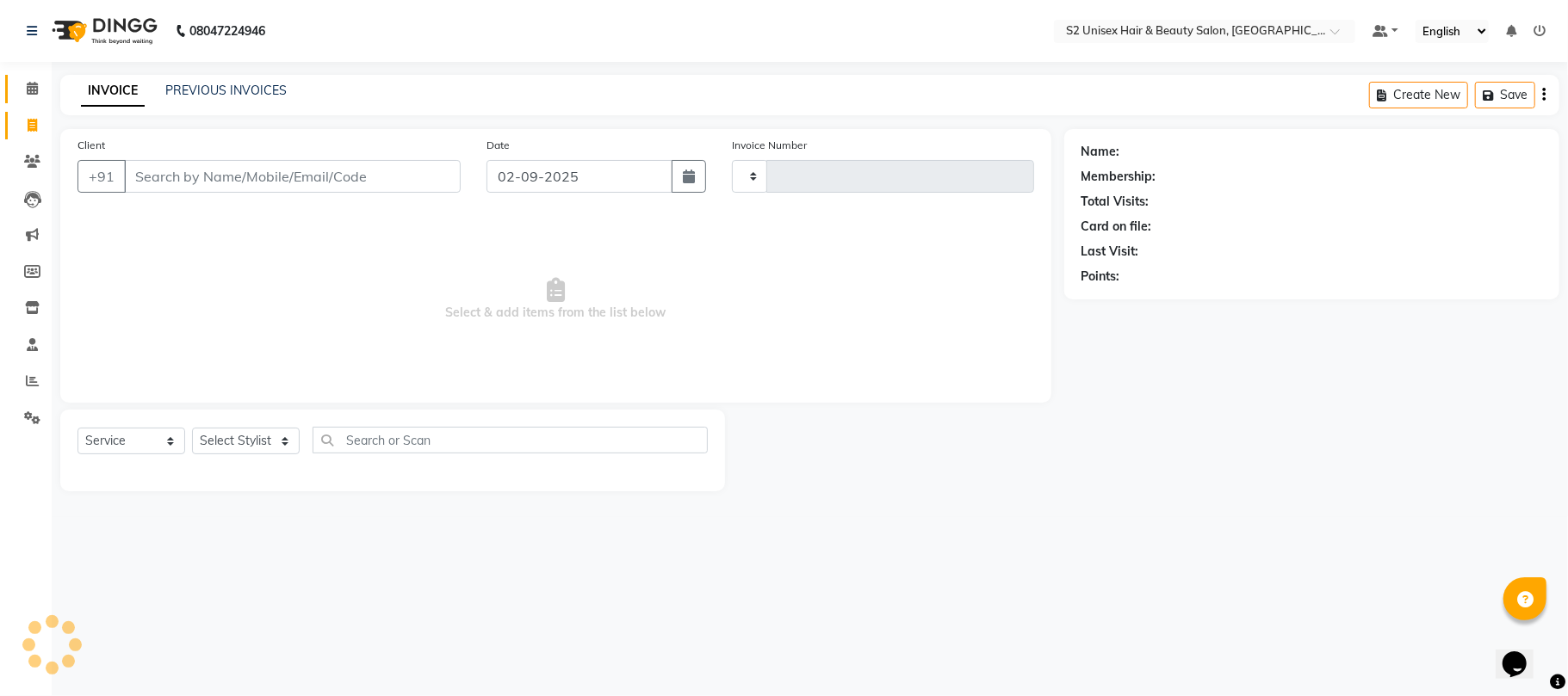
type input "1148"
select select "3982"
